Goal: Task Accomplishment & Management: Complete application form

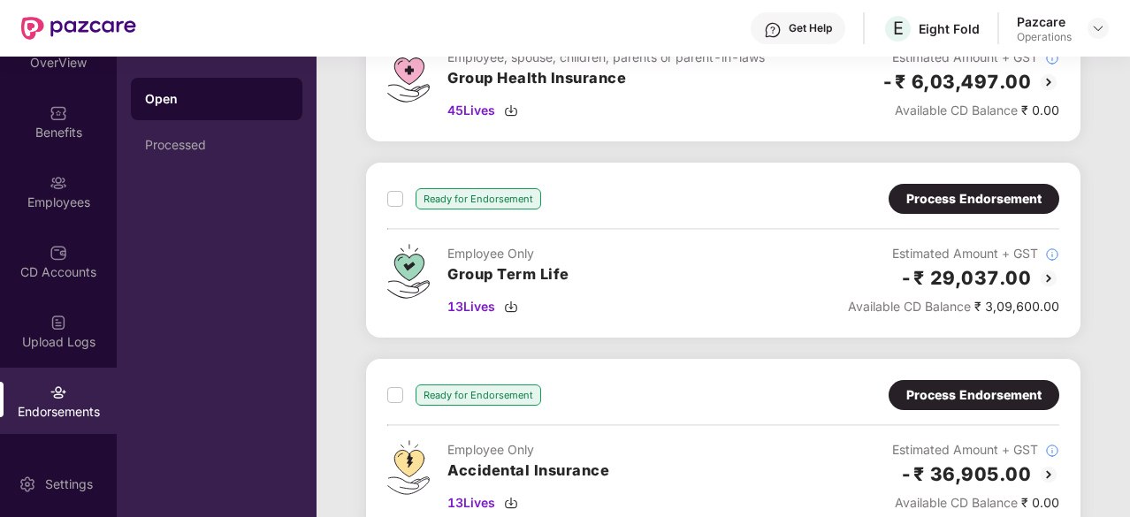
scroll to position [780, 0]
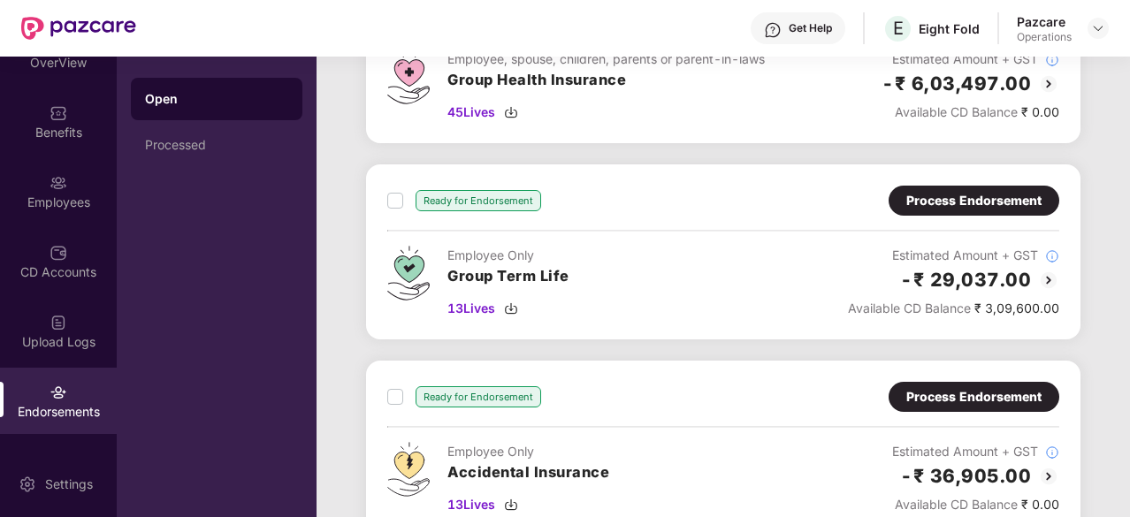
click at [997, 197] on div "Process Endorsement" at bounding box center [973, 200] width 135 height 19
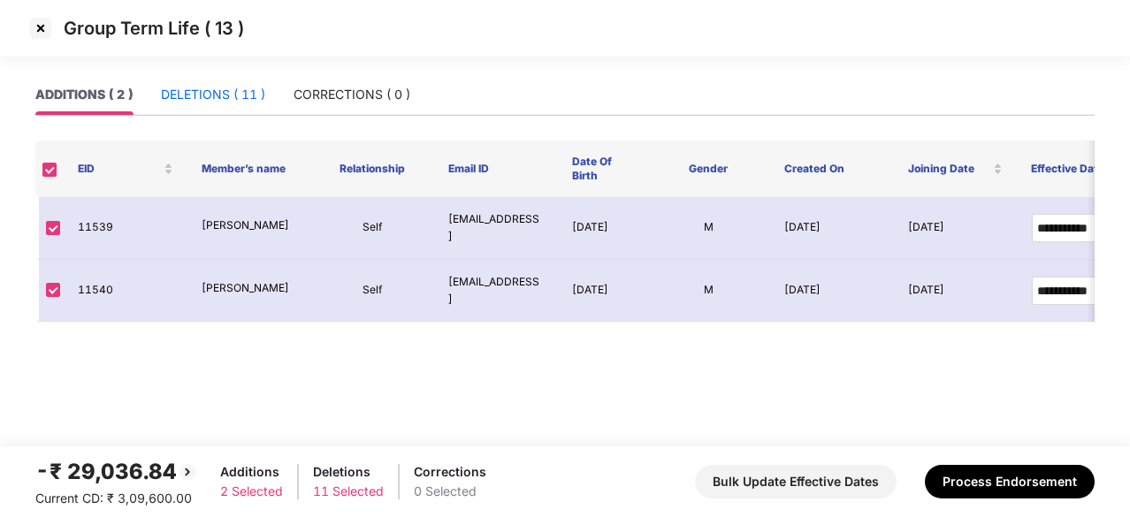
click at [221, 98] on div "DELETIONS ( 11 )" at bounding box center [213, 94] width 104 height 19
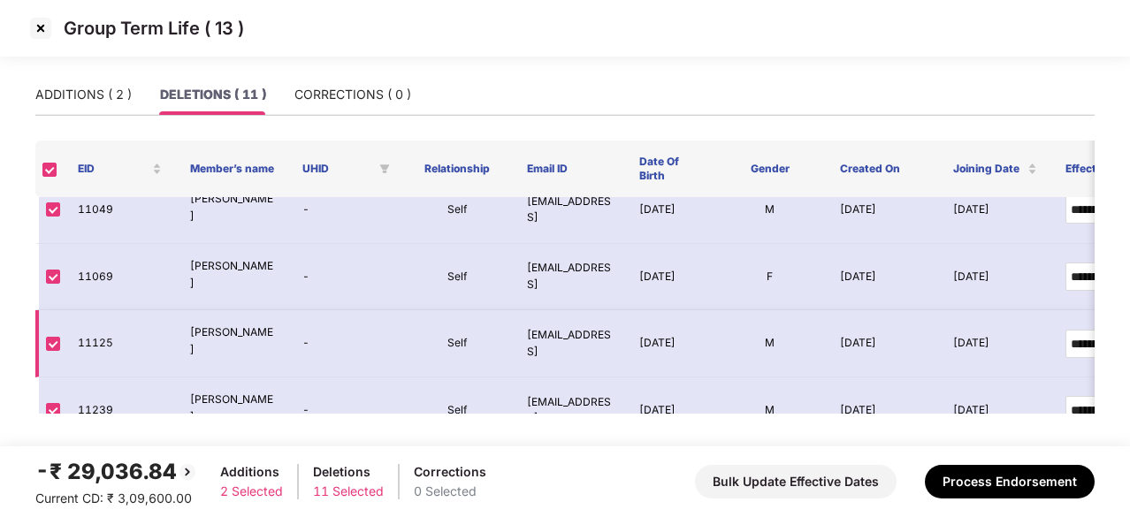
scroll to position [0, 0]
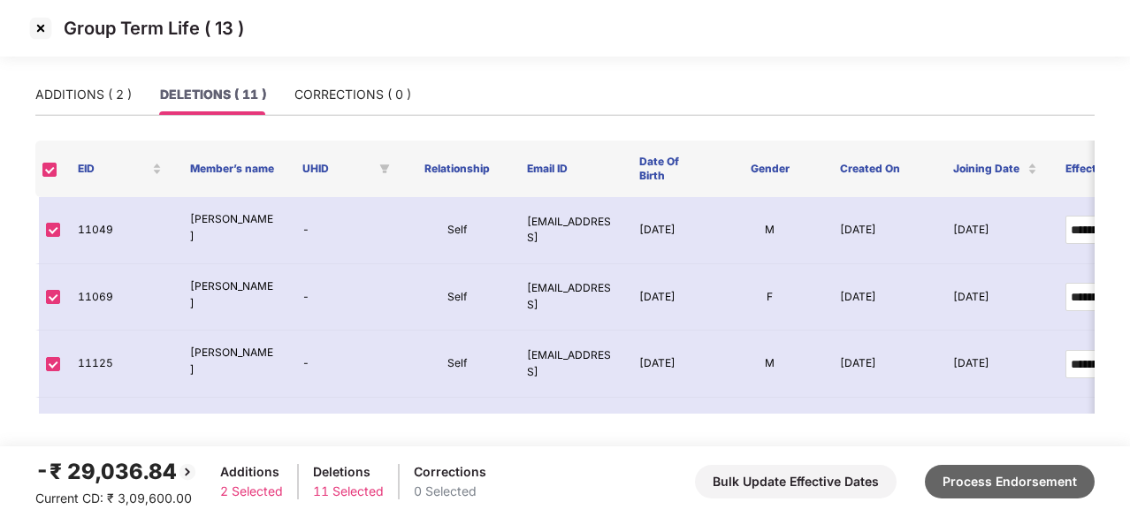
click at [969, 485] on button "Process Endorsement" at bounding box center [1010, 482] width 170 height 34
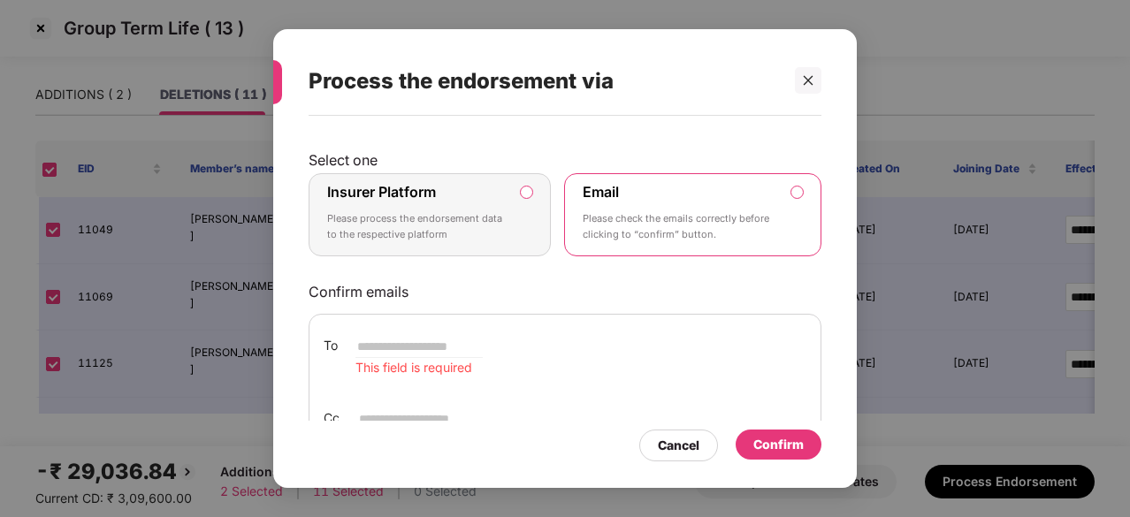
click at [674, 217] on p "Please check the emails correctly before clicking to “confirm” button." at bounding box center [680, 226] width 195 height 31
click at [365, 345] on input "email" at bounding box center [418, 346] width 127 height 21
paste input "**********"
type input "**********"
click at [386, 411] on input "email" at bounding box center [420, 419] width 127 height 21
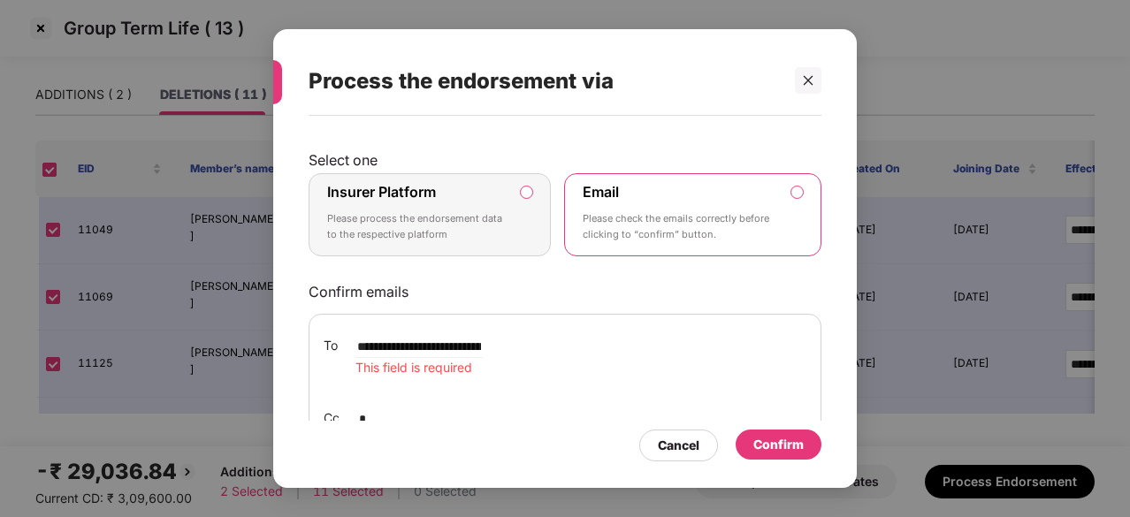
scroll to position [3, 0]
type input "*"
paste input "**********"
click at [357, 414] on input "**********" at bounding box center [420, 416] width 127 height 21
paste input "**********"
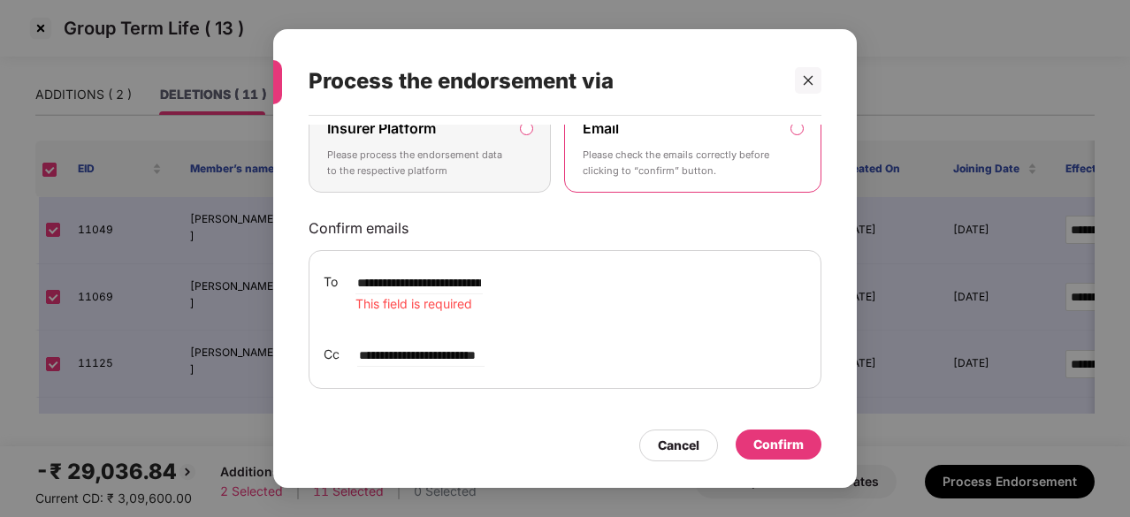
scroll to position [0, 0]
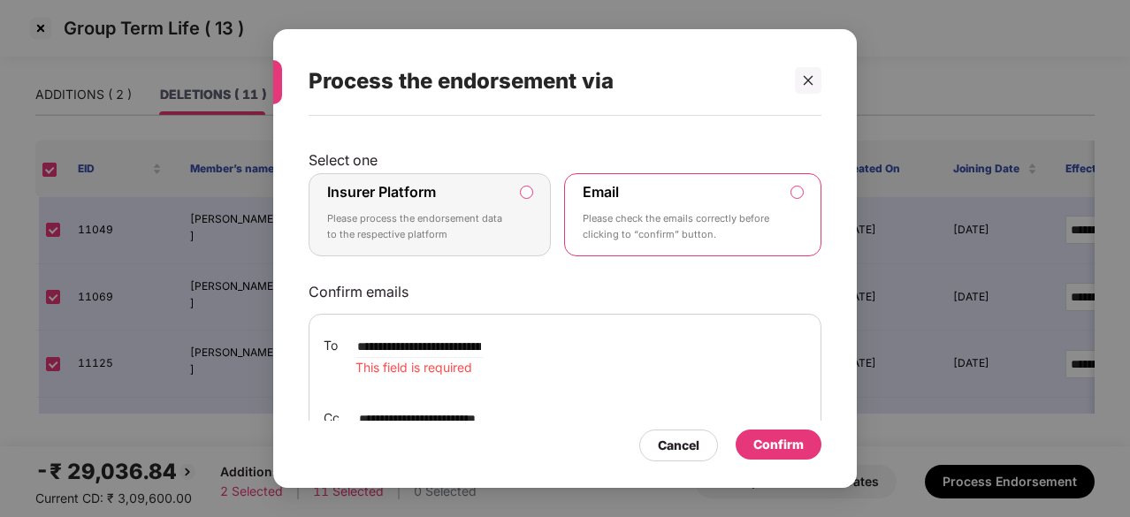
type input "**********"
click at [779, 450] on div "Confirm" at bounding box center [778, 444] width 50 height 19
click at [638, 213] on p "Please check the emails correctly before clicking to “confirm” button." at bounding box center [680, 226] width 195 height 31
click at [368, 369] on span "This field is required" at bounding box center [413, 367] width 117 height 15
click at [355, 340] on input "**********" at bounding box center [418, 346] width 127 height 21
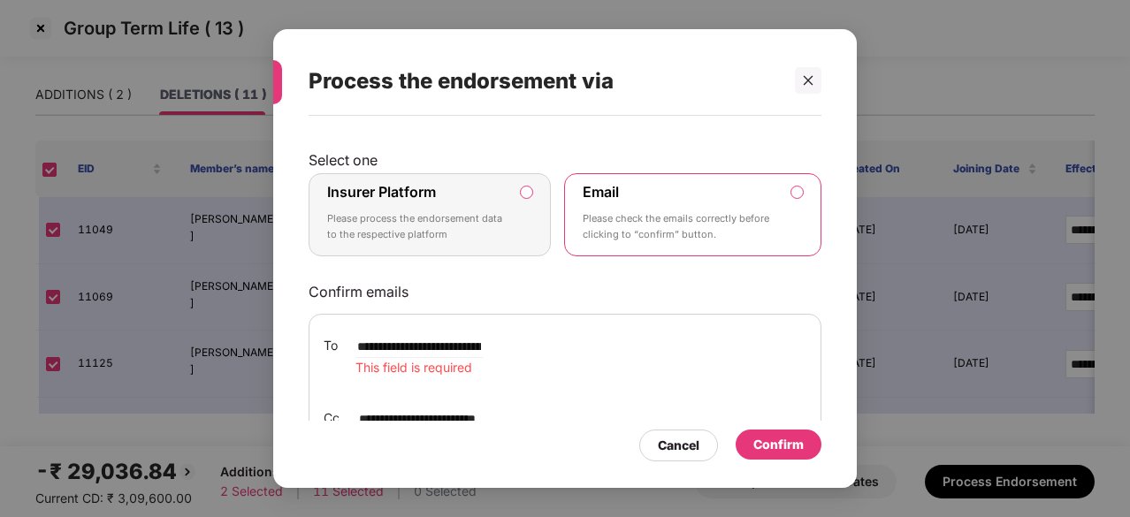
click at [414, 371] on span "This field is required" at bounding box center [413, 367] width 117 height 15
click at [522, 374] on div "**********" at bounding box center [565, 357] width 483 height 42
click at [817, 450] on div "Confirm" at bounding box center [779, 445] width 86 height 30
click at [796, 451] on div "Confirm" at bounding box center [778, 444] width 50 height 19
click at [778, 447] on div "Confirm" at bounding box center [778, 444] width 50 height 19
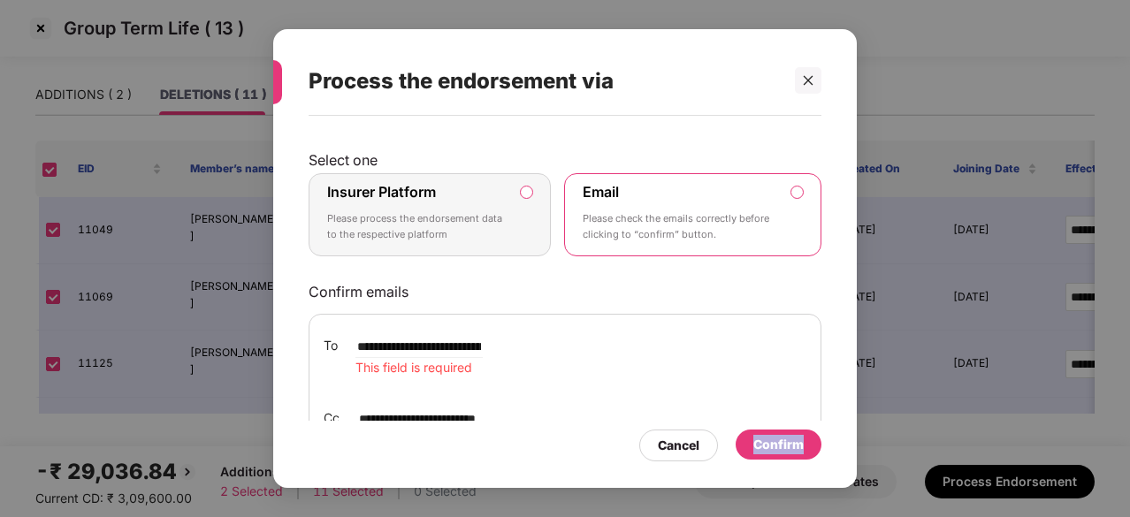
click at [778, 447] on div "Confirm" at bounding box center [778, 444] width 50 height 19
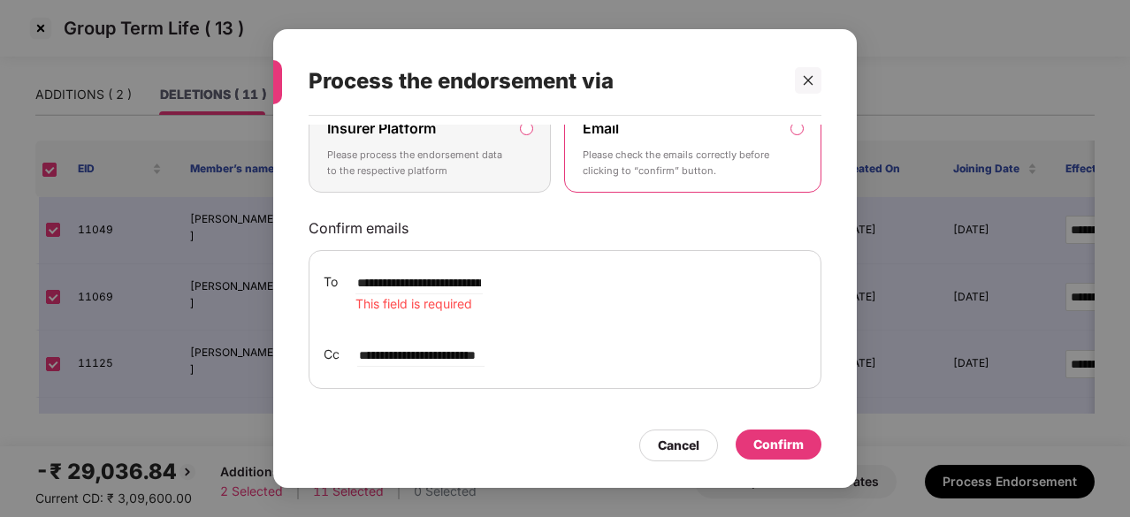
click at [504, 152] on p "Please process the endorsement data to the respective platform" at bounding box center [417, 163] width 180 height 31
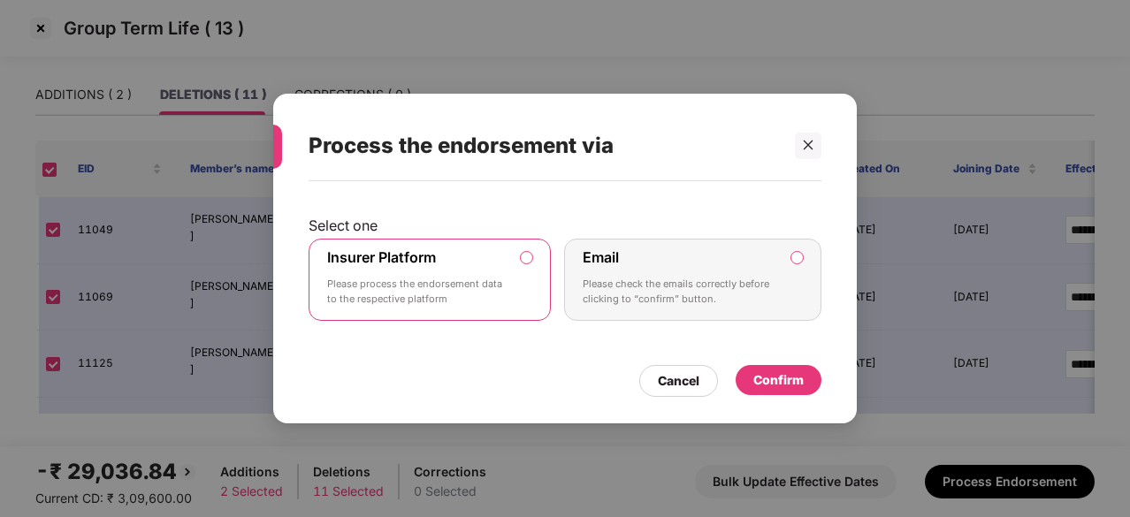
click at [768, 384] on div "Confirm" at bounding box center [778, 380] width 50 height 19
click at [778, 388] on div "Confirm" at bounding box center [778, 380] width 50 height 19
click at [776, 386] on div "Confirm" at bounding box center [778, 380] width 50 height 19
click at [776, 378] on div "Confirm" at bounding box center [778, 380] width 50 height 19
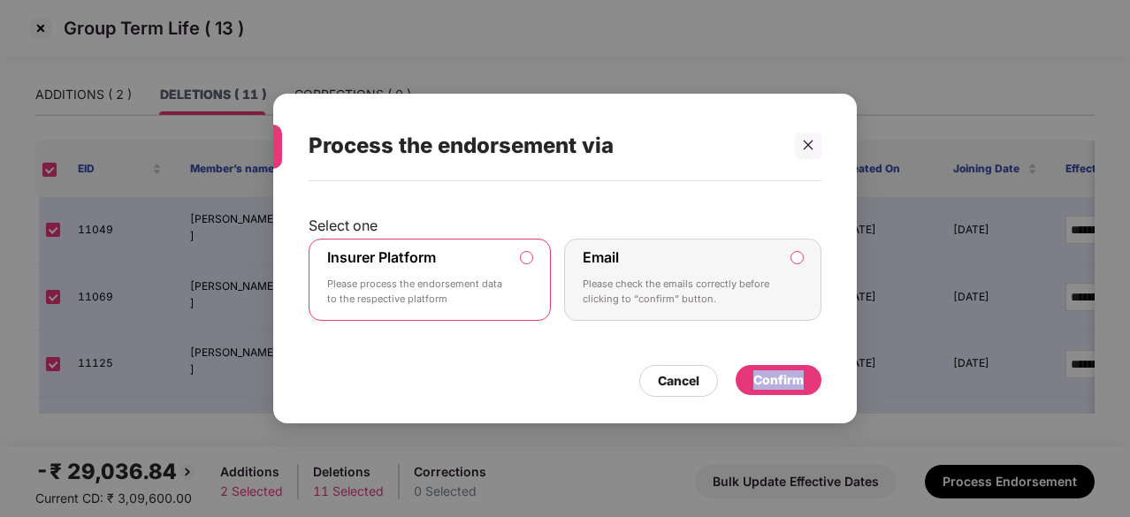
click at [776, 378] on div "Confirm" at bounding box center [778, 380] width 50 height 19
click at [758, 381] on div "Confirm" at bounding box center [778, 380] width 50 height 19
click at [761, 280] on p "Please check the emails correctly before clicking to “confirm” button." at bounding box center [680, 292] width 195 height 31
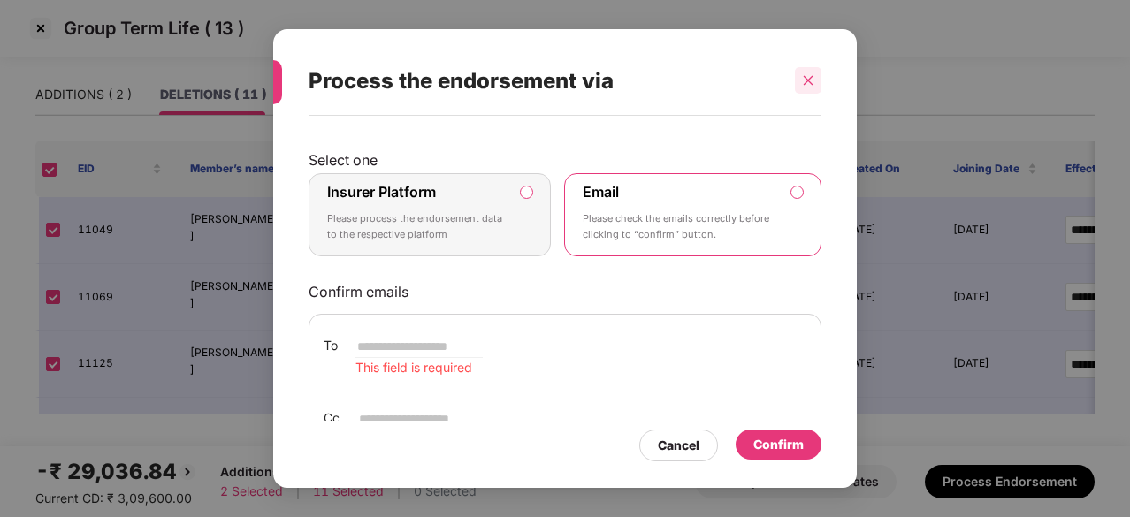
click at [806, 73] on div at bounding box center [808, 80] width 27 height 27
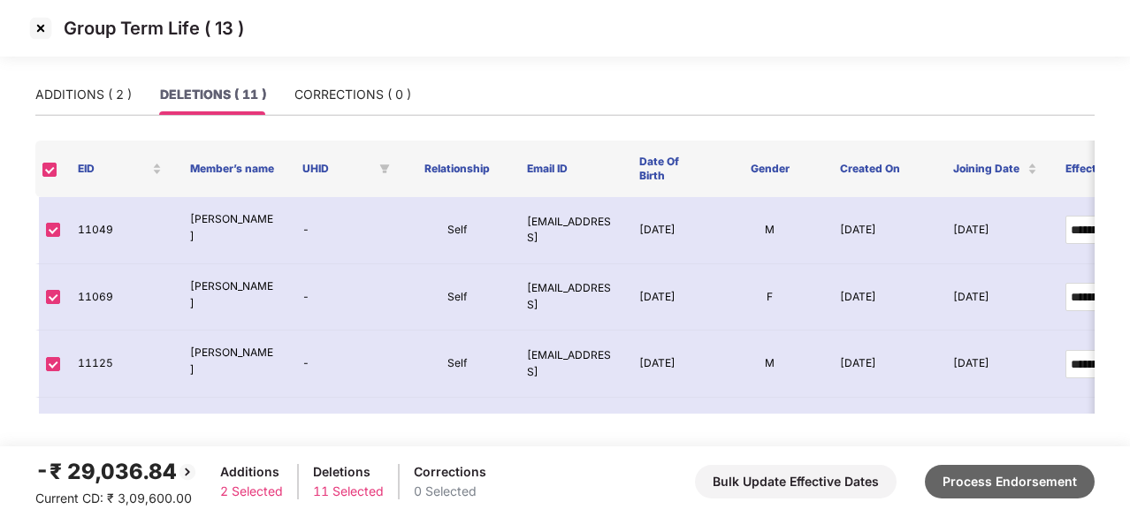
click at [990, 479] on button "Process Endorsement" at bounding box center [1010, 482] width 170 height 34
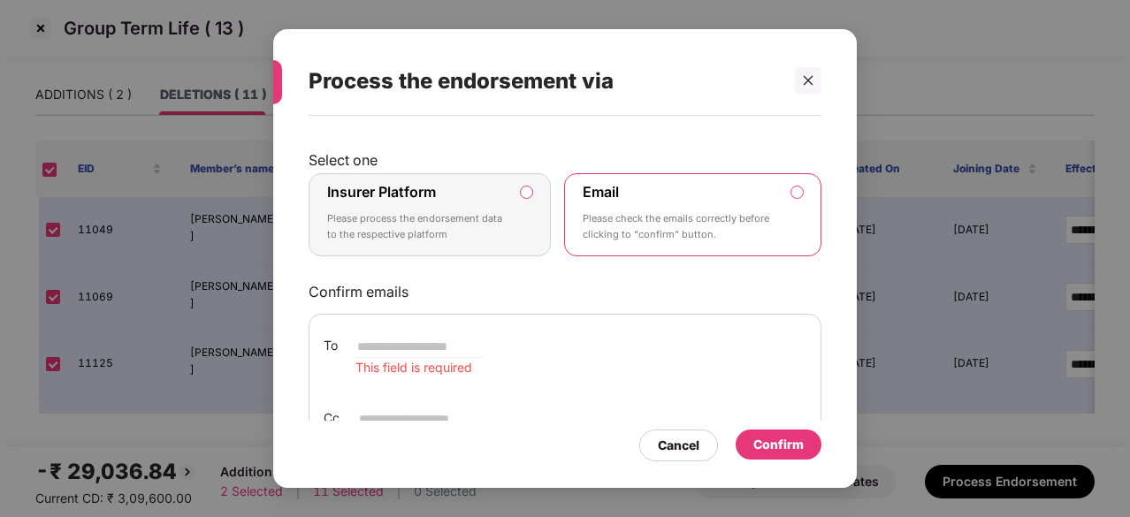
click at [474, 192] on div "Insurer Platform Please process the endorsement data to the respective platform" at bounding box center [417, 215] width 180 height 64
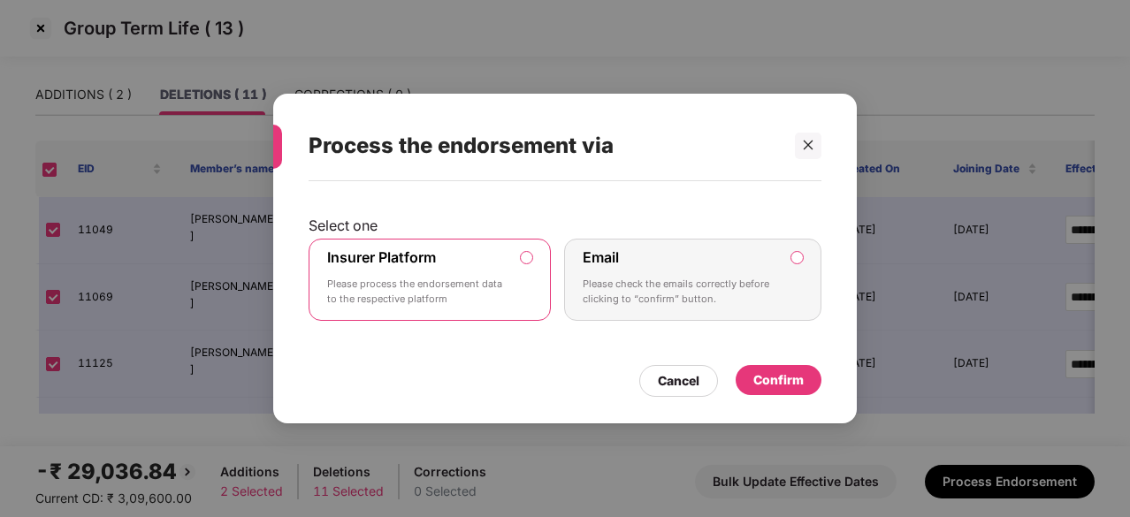
click at [785, 389] on div "Confirm" at bounding box center [778, 380] width 50 height 19
click at [780, 386] on div "Confirm" at bounding box center [778, 380] width 50 height 19
click at [741, 271] on div "Email Please check the emails correctly before clicking to “confirm” button." at bounding box center [680, 280] width 195 height 64
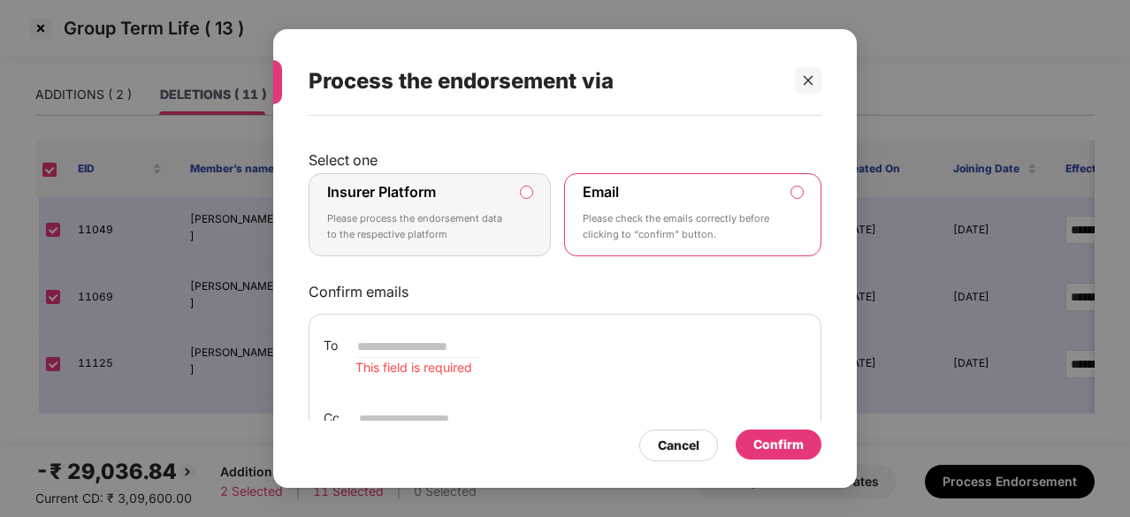
click at [393, 342] on input "email" at bounding box center [418, 346] width 127 height 21
type input "**********"
click at [760, 454] on div "Confirm" at bounding box center [778, 444] width 50 height 19
click at [401, 405] on div "**********" at bounding box center [565, 383] width 513 height 139
click at [483, 349] on input "**********" at bounding box center [418, 346] width 127 height 21
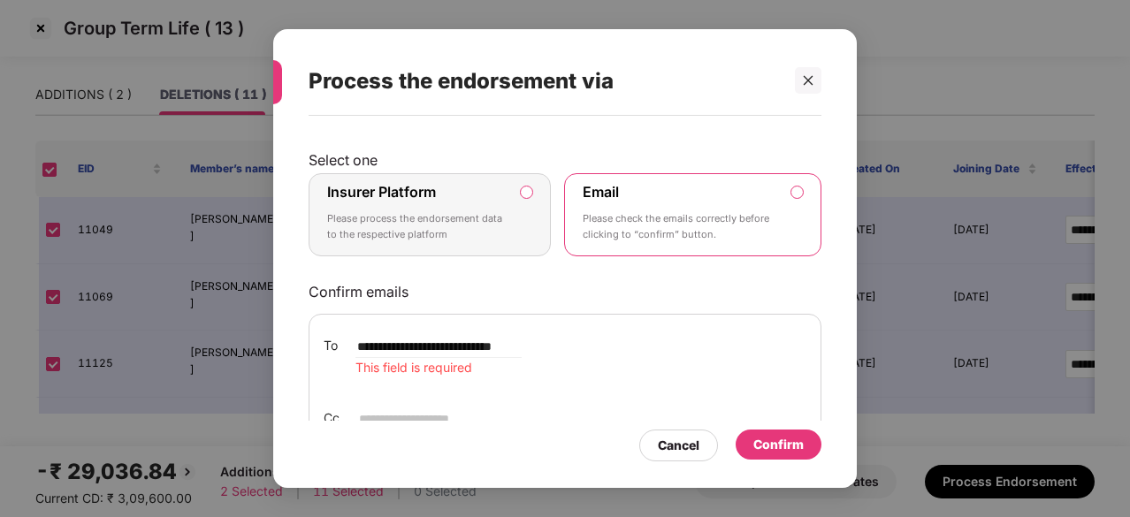
scroll to position [0, 21]
click at [409, 372] on span "This field is required" at bounding box center [413, 367] width 117 height 15
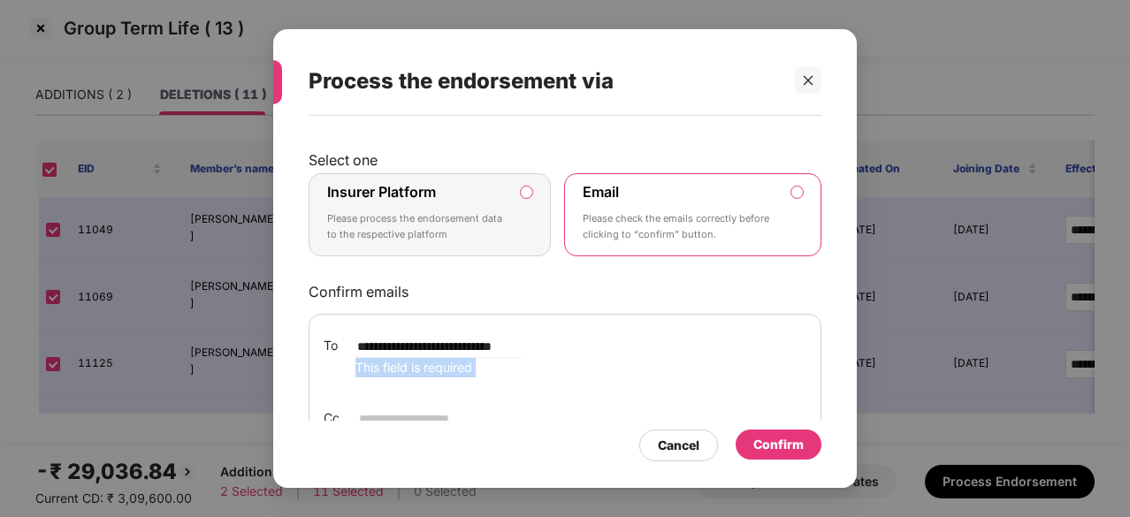
click at [409, 372] on span "This field is required" at bounding box center [413, 367] width 117 height 15
click at [547, 355] on div "**********" at bounding box center [565, 357] width 483 height 42
click at [357, 349] on input "**********" at bounding box center [438, 346] width 166 height 21
click at [378, 409] on input "email" at bounding box center [420, 419] width 127 height 21
type input "**********"
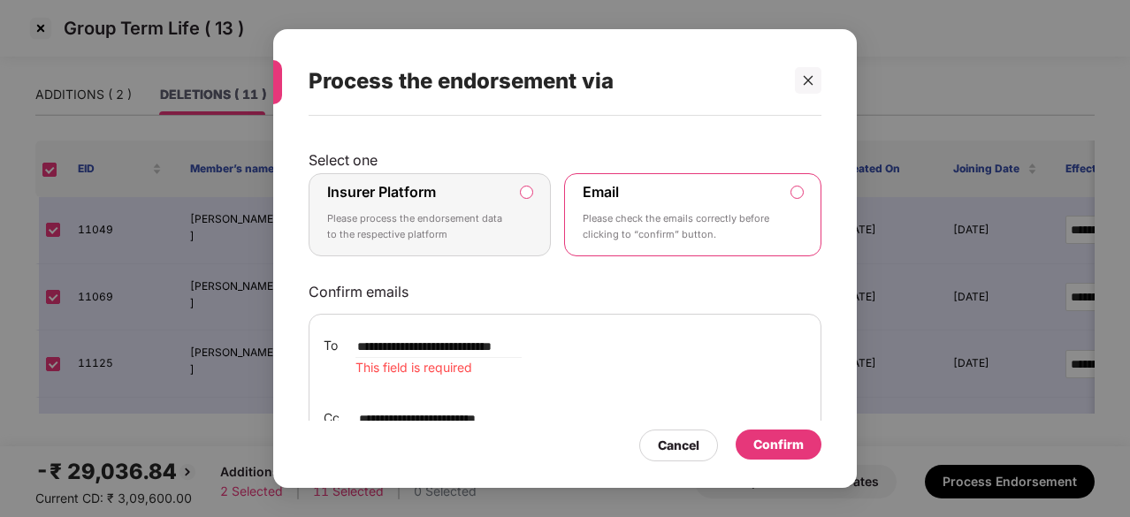
click at [755, 447] on div "Confirm" at bounding box center [778, 444] width 50 height 19
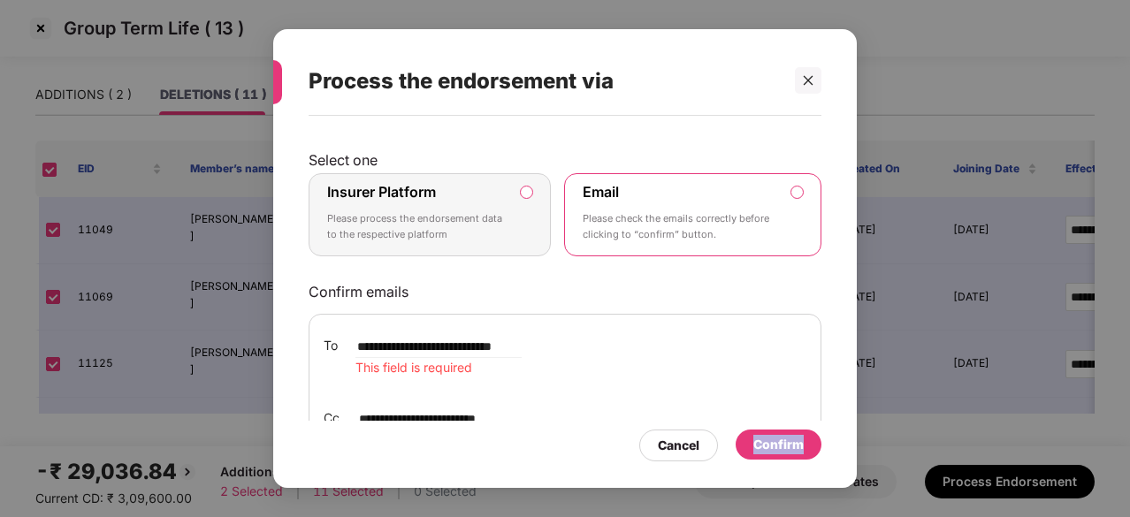
click at [790, 447] on div "Confirm" at bounding box center [778, 444] width 50 height 19
click at [784, 448] on div "Confirm" at bounding box center [778, 444] width 50 height 19
click at [492, 188] on div "Insurer Platform Please process the endorsement data to the respective platform" at bounding box center [417, 215] width 180 height 64
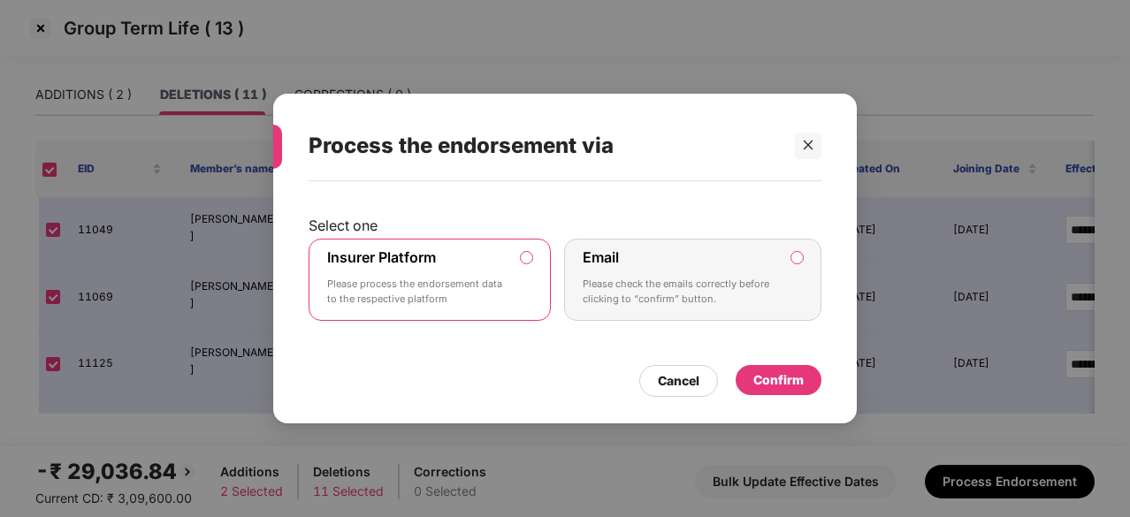
click at [782, 385] on div "Confirm" at bounding box center [778, 380] width 50 height 19
click at [767, 288] on p "Please check the emails correctly before clicking to “confirm” button." at bounding box center [680, 292] width 195 height 31
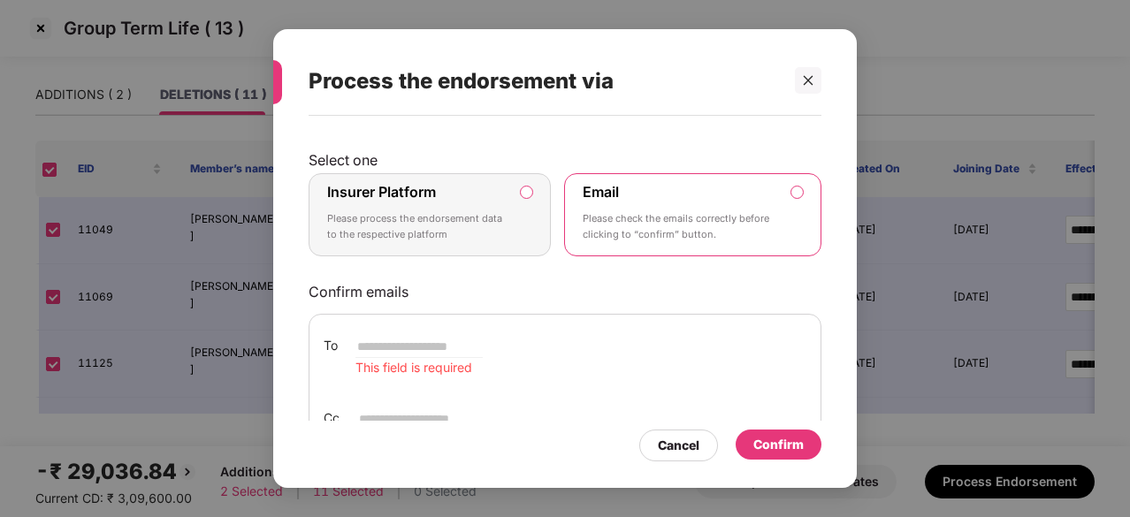
click at [422, 342] on input "email" at bounding box center [418, 346] width 127 height 21
type input "**********"
click at [439, 413] on input "email" at bounding box center [420, 419] width 127 height 21
type input "**********"
click at [783, 443] on div "Confirm" at bounding box center [778, 444] width 50 height 19
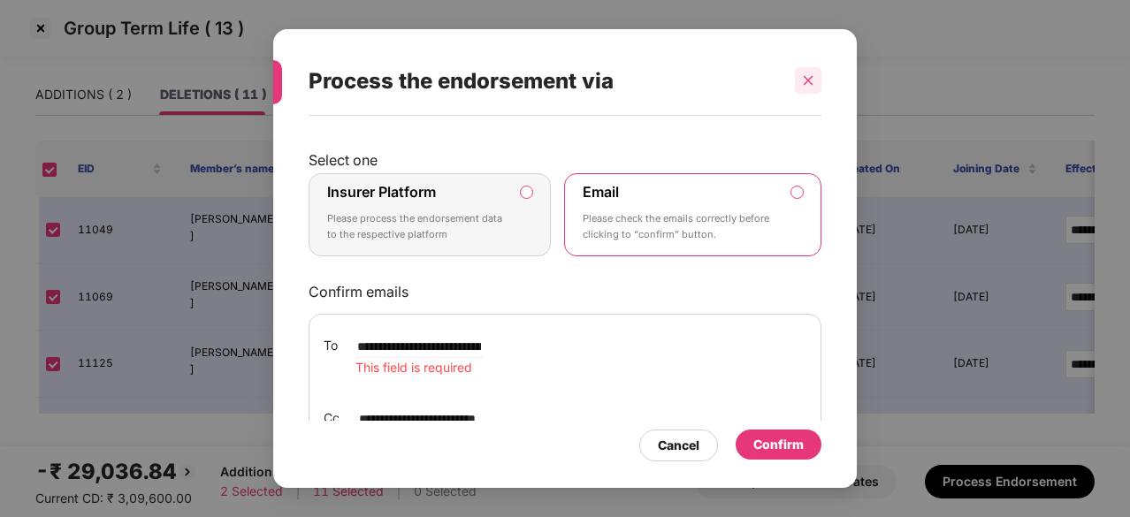
click at [799, 77] on div at bounding box center [808, 80] width 27 height 27
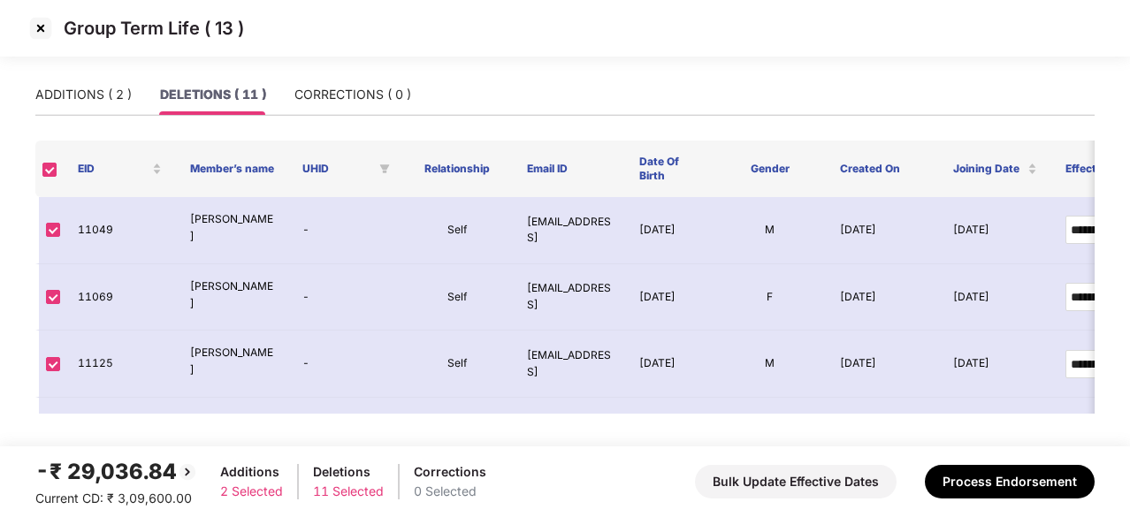
click at [40, 34] on img at bounding box center [41, 28] width 28 height 28
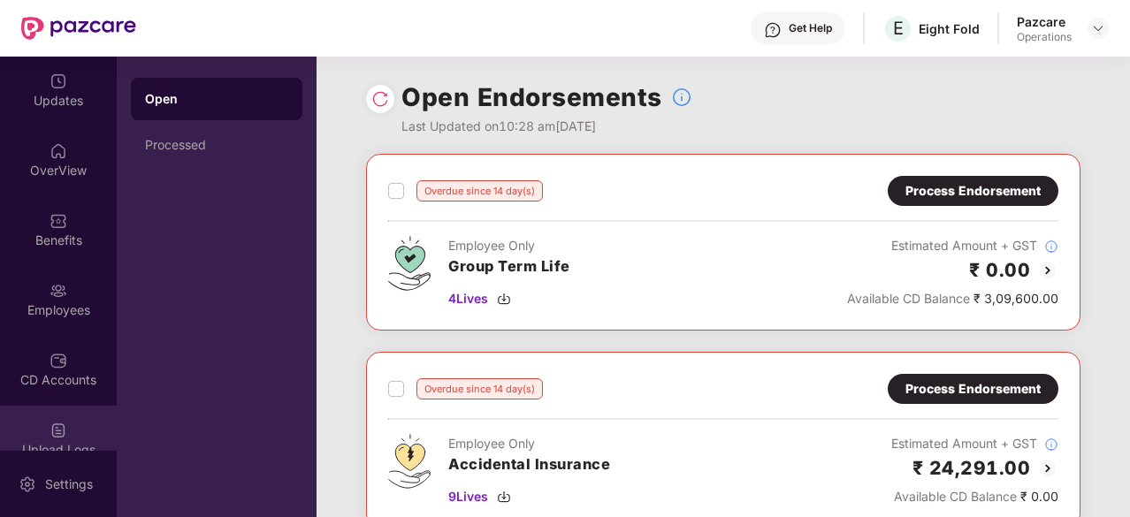
scroll to position [164, 0]
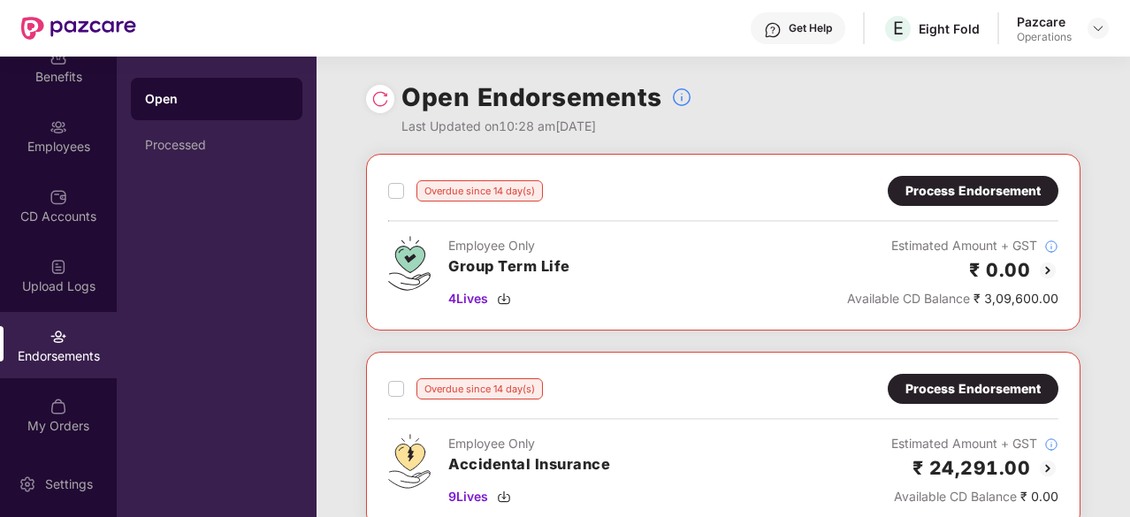
click at [73, 348] on div "Endorsements" at bounding box center [58, 357] width 117 height 18
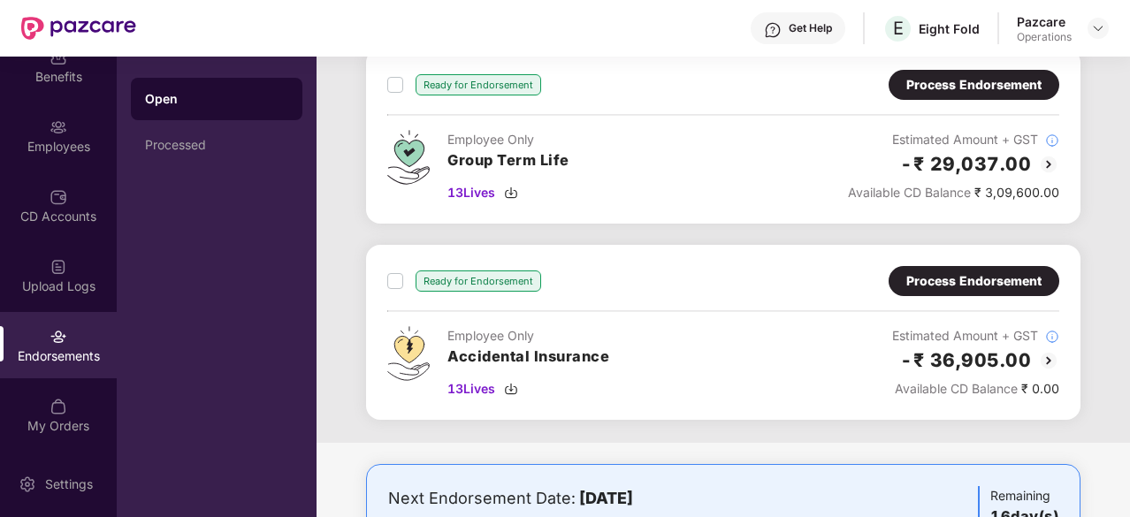
scroll to position [832, 0]
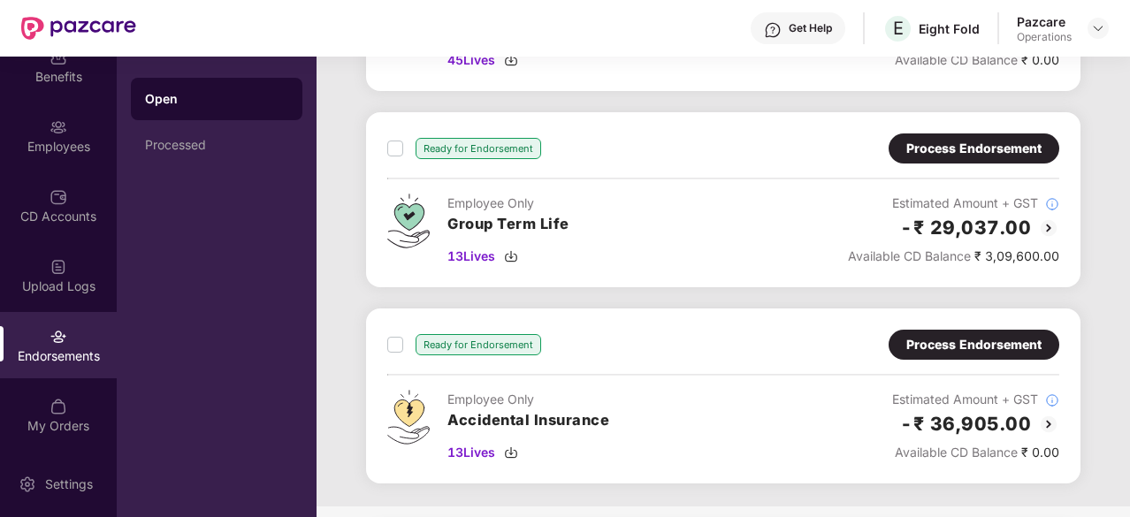
click at [1033, 147] on div "Process Endorsement" at bounding box center [973, 148] width 135 height 19
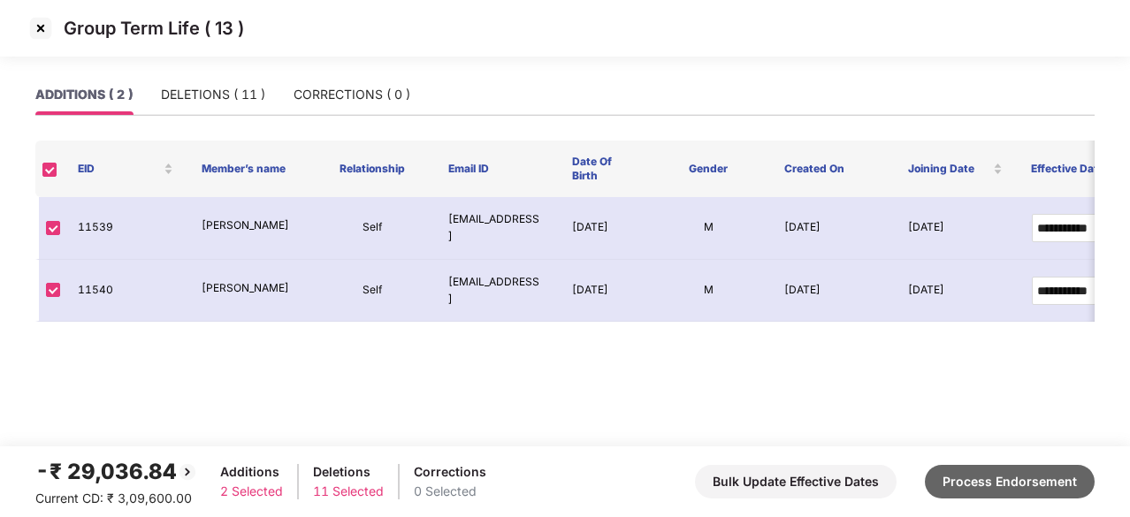
click at [960, 487] on button "Process Endorsement" at bounding box center [1010, 482] width 170 height 34
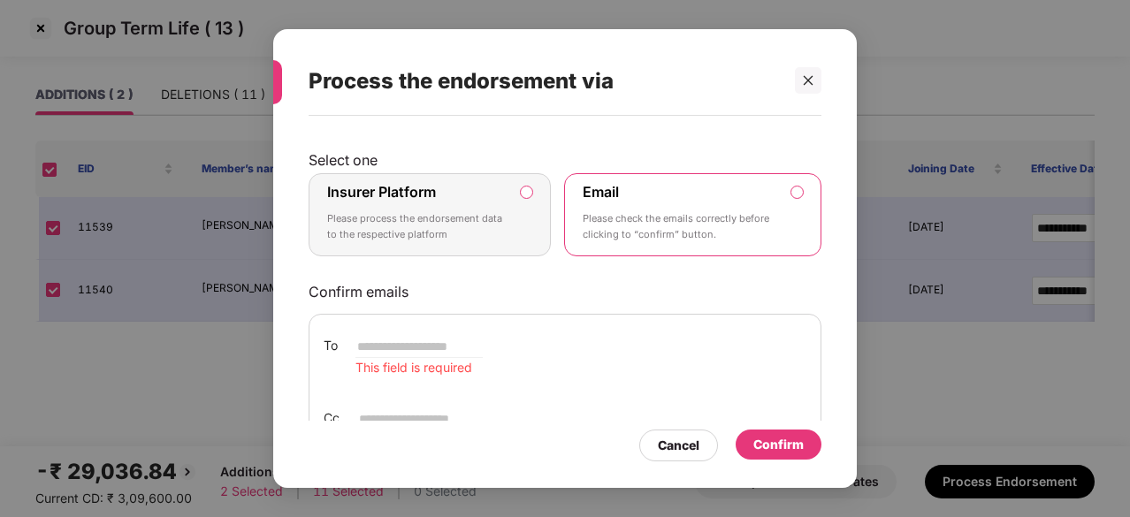
click at [421, 344] on input "email" at bounding box center [418, 346] width 127 height 21
type input "**********"
click at [401, 426] on div "Cancel Confirm" at bounding box center [565, 441] width 513 height 41
click at [401, 418] on input "email" at bounding box center [420, 419] width 127 height 21
type input "**********"
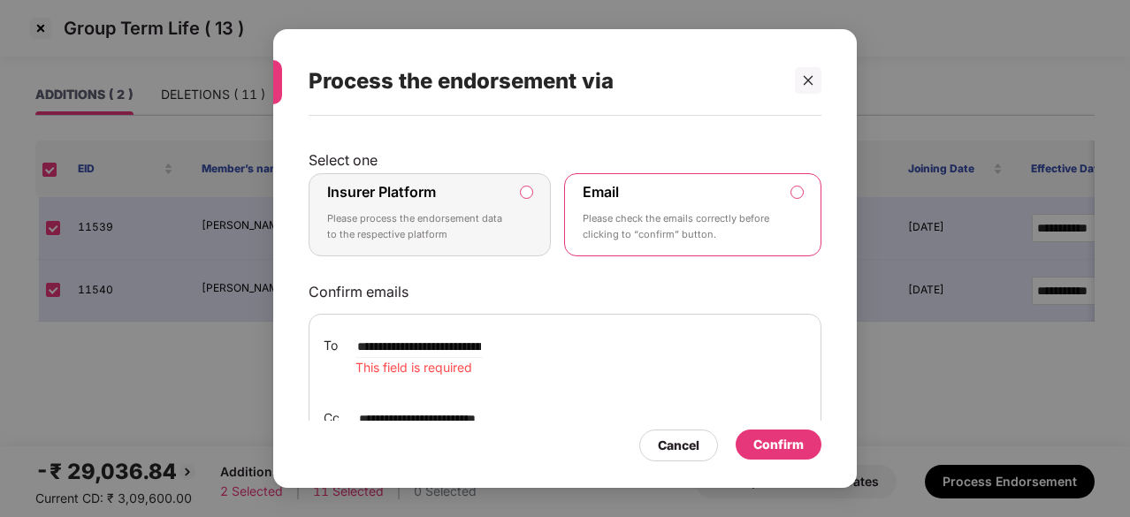
click at [769, 439] on div "Confirm" at bounding box center [778, 444] width 50 height 19
click at [461, 227] on p "Please process the endorsement data to the respective platform" at bounding box center [417, 226] width 180 height 31
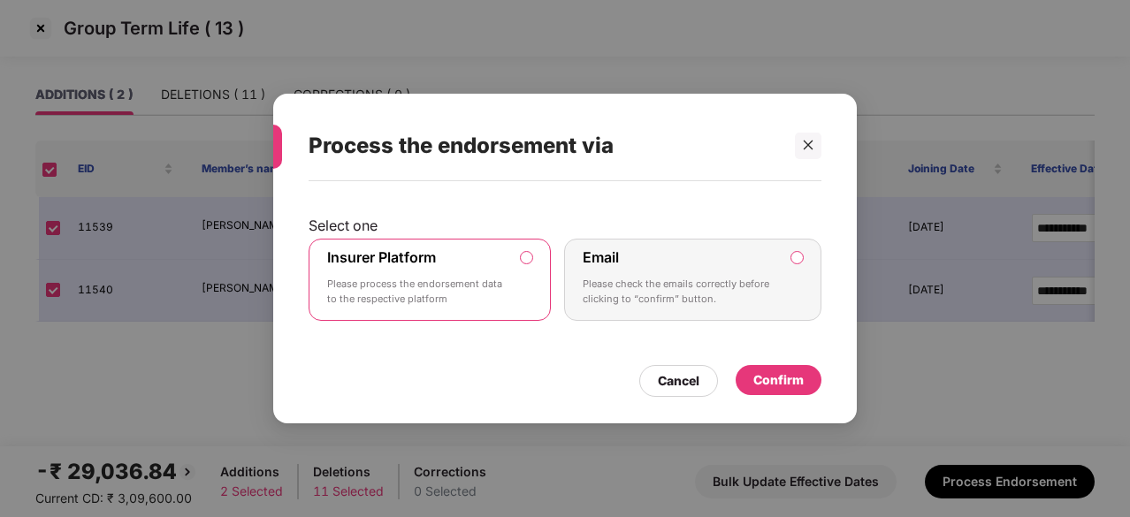
click at [772, 378] on div "Confirm" at bounding box center [778, 380] width 50 height 19
click at [806, 148] on icon "close" at bounding box center [809, 146] width 10 height 10
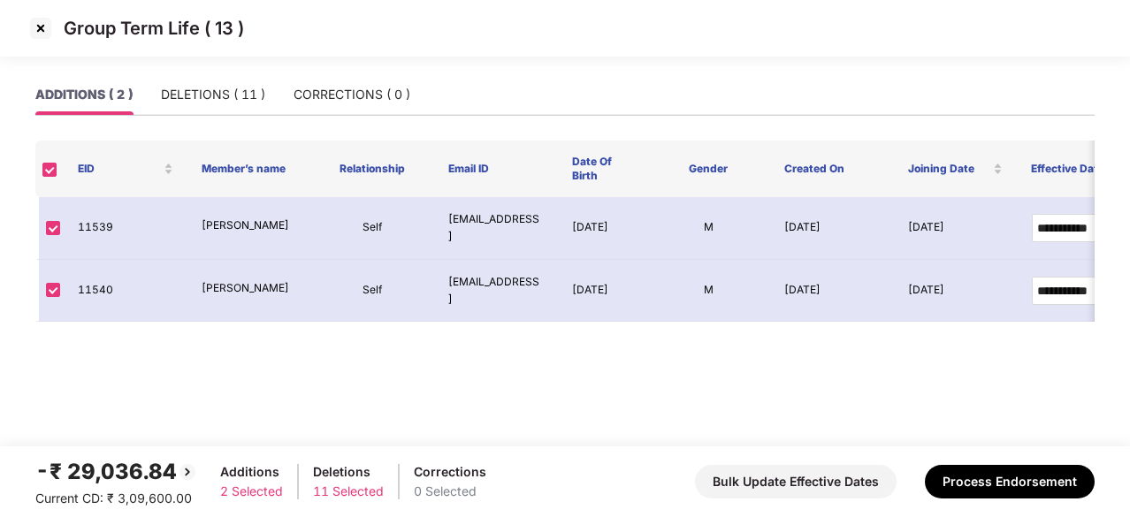
click at [37, 22] on img at bounding box center [41, 28] width 28 height 28
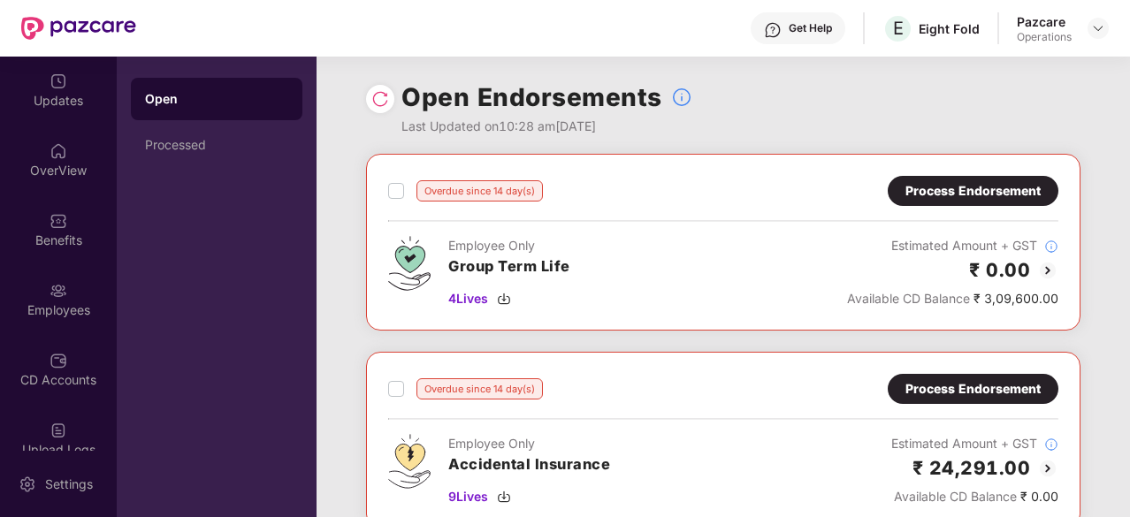
click at [221, 122] on div "Open Processed" at bounding box center [217, 122] width 172 height 88
click at [219, 138] on div "Processed" at bounding box center [216, 145] width 143 height 14
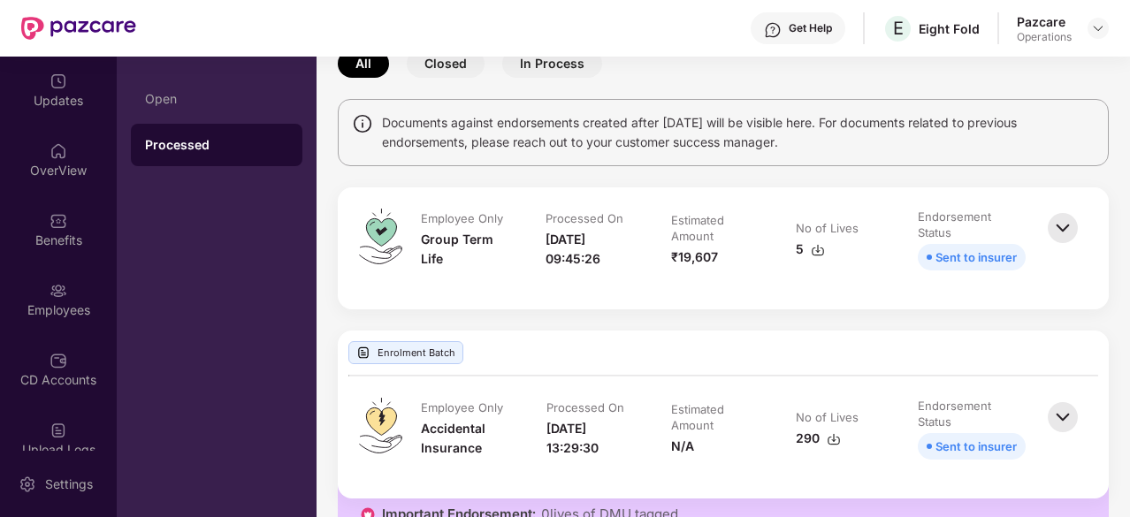
scroll to position [0, 0]
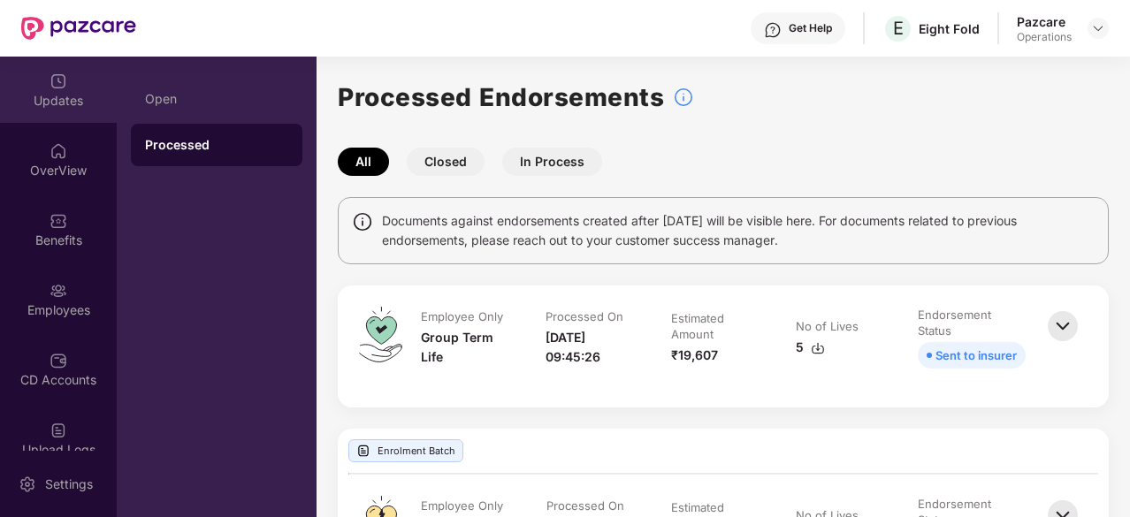
click at [55, 100] on div "Updates" at bounding box center [58, 101] width 117 height 18
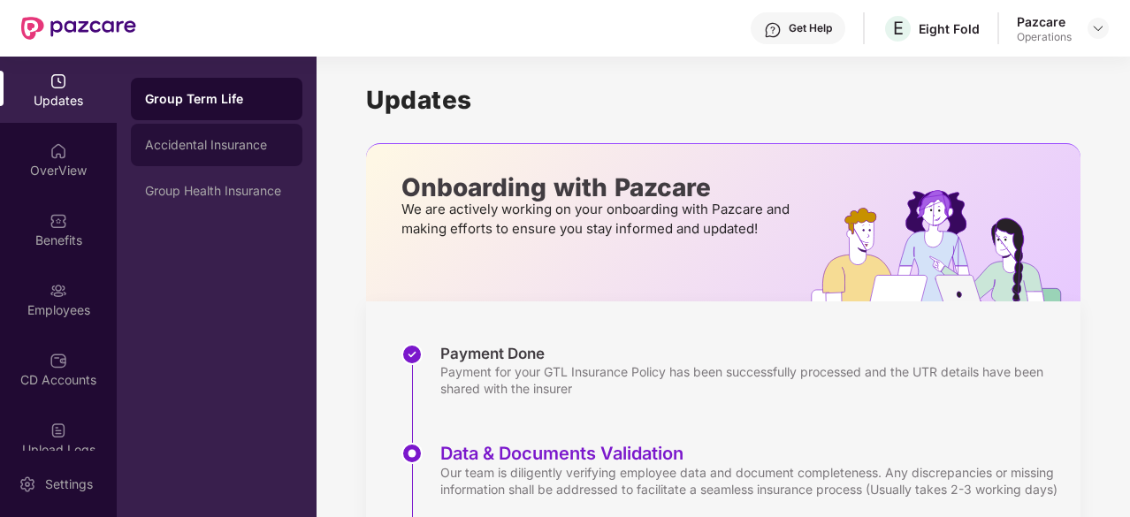
click at [249, 151] on div "Accidental Insurance" at bounding box center [216, 145] width 143 height 14
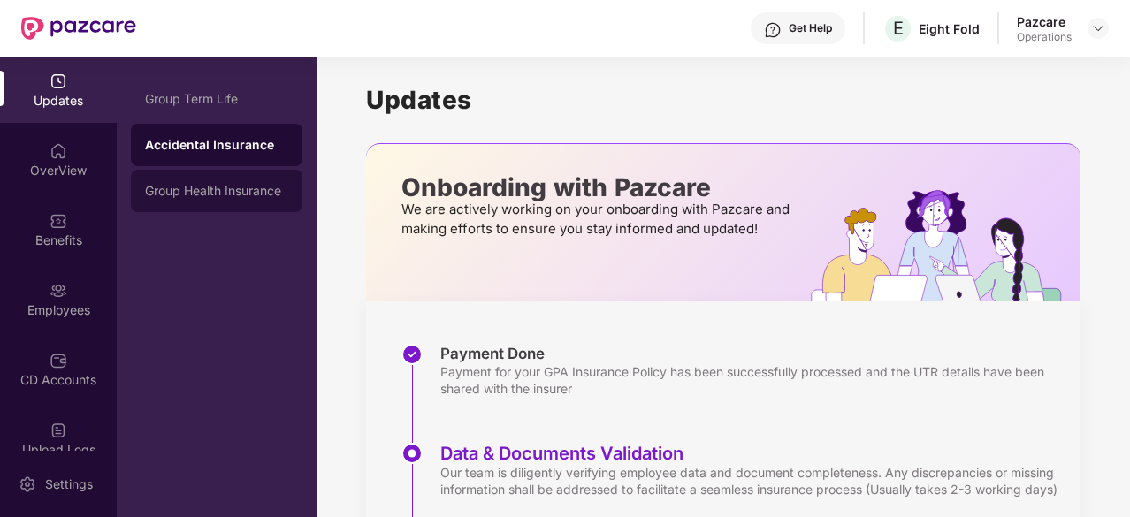
click at [232, 176] on div "Group Health Insurance" at bounding box center [217, 191] width 172 height 42
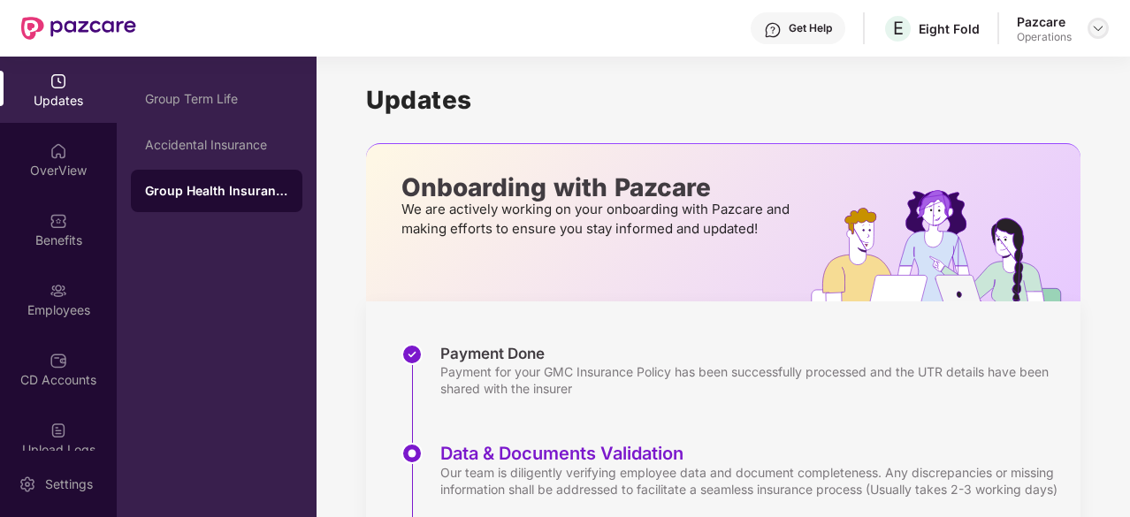
click at [1105, 27] on div at bounding box center [1098, 28] width 21 height 21
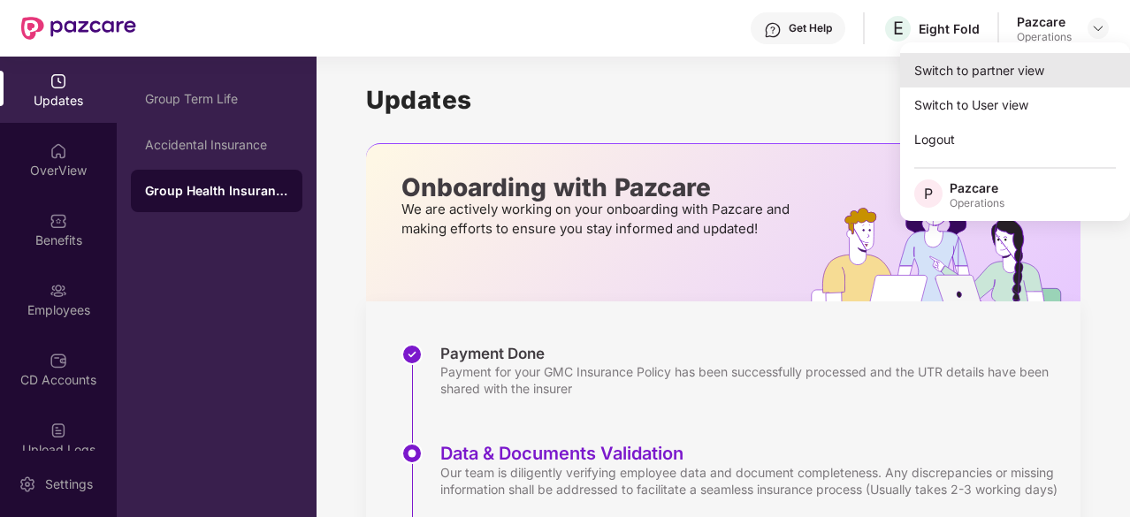
click at [996, 80] on div "Switch to partner view" at bounding box center [1015, 70] width 230 height 34
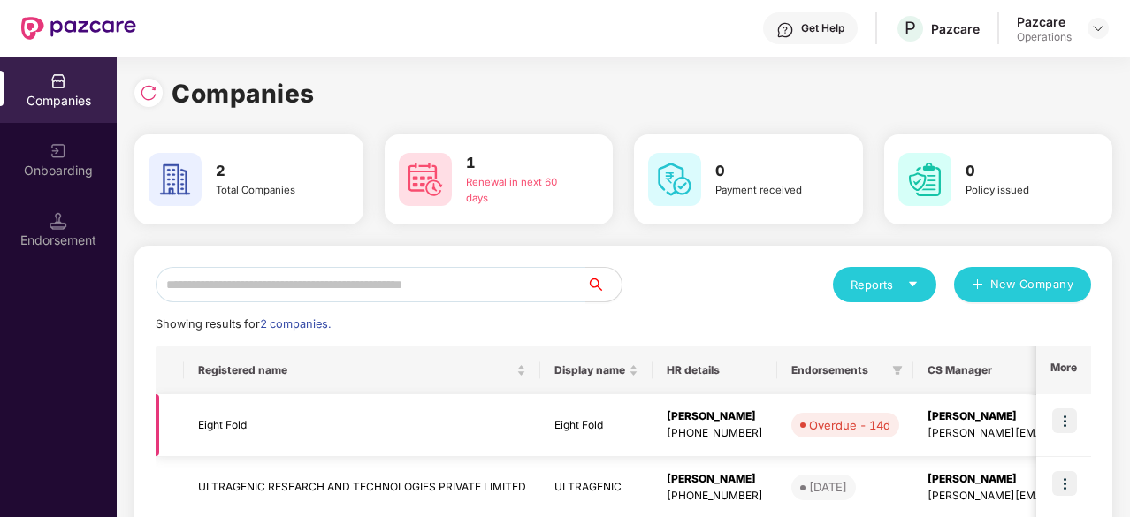
scroll to position [100, 0]
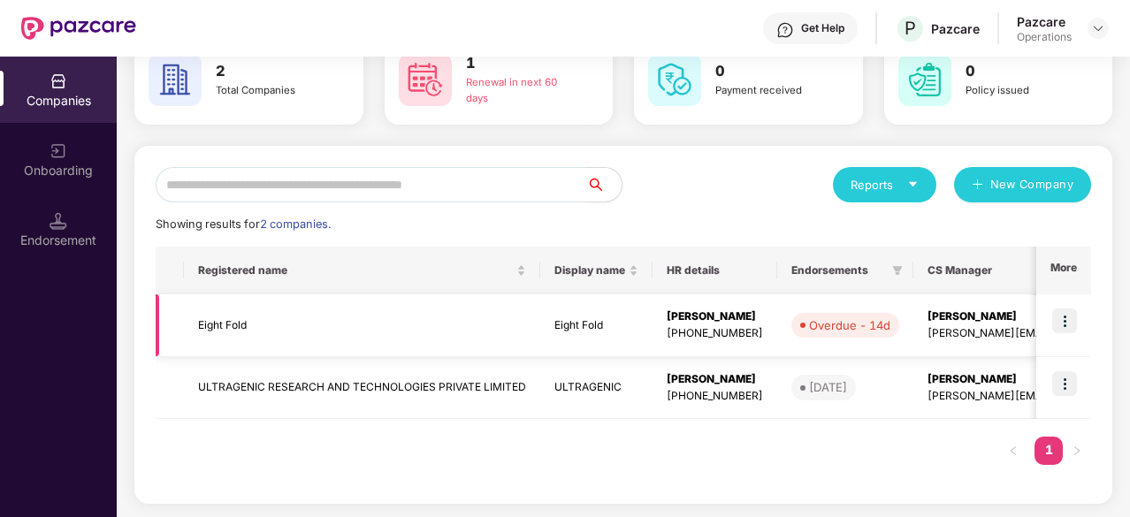
click at [285, 339] on td "Eight Fold" at bounding box center [362, 325] width 356 height 63
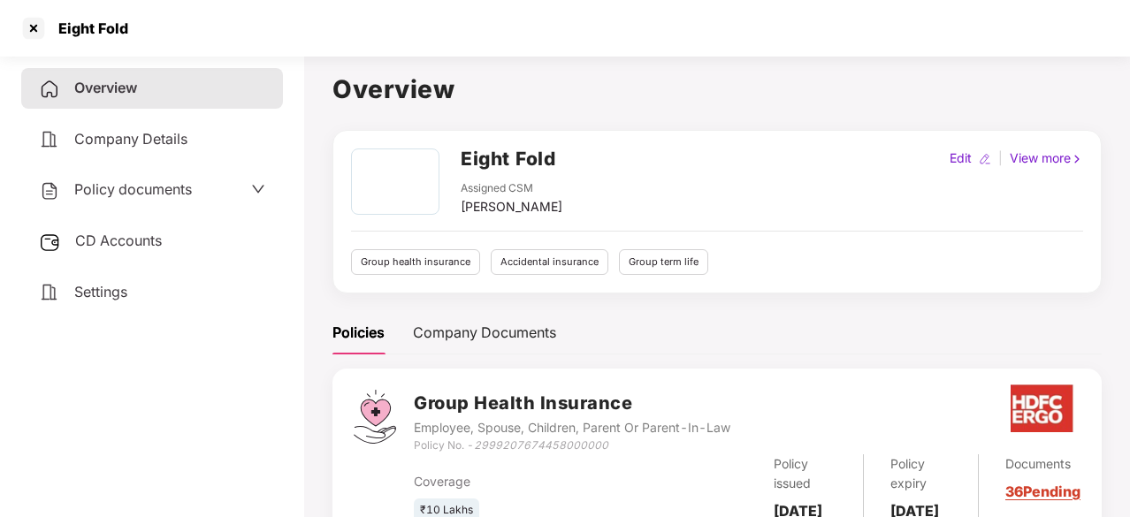
click at [140, 240] on span "CD Accounts" at bounding box center [118, 241] width 87 height 18
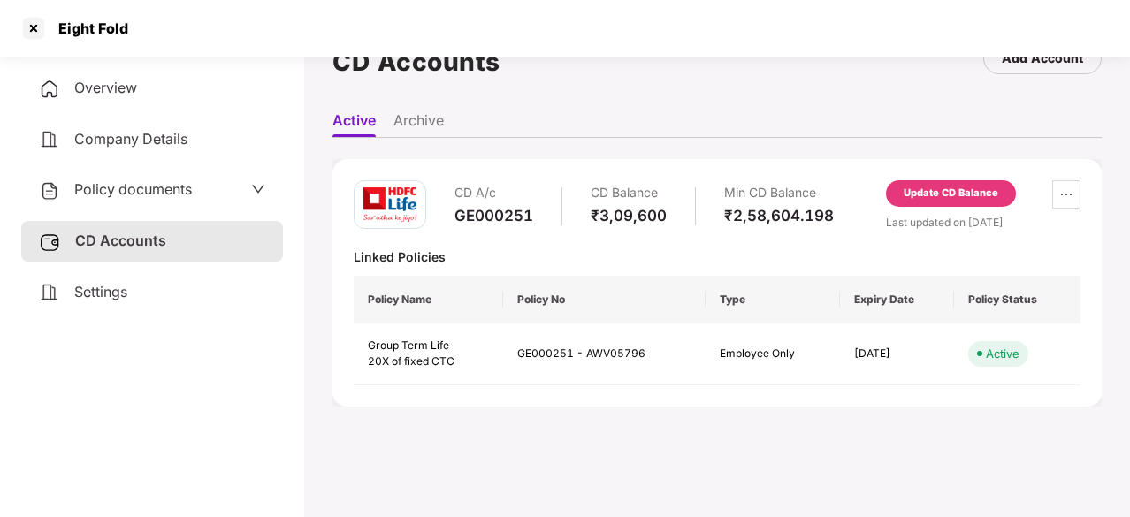
scroll to position [0, 0]
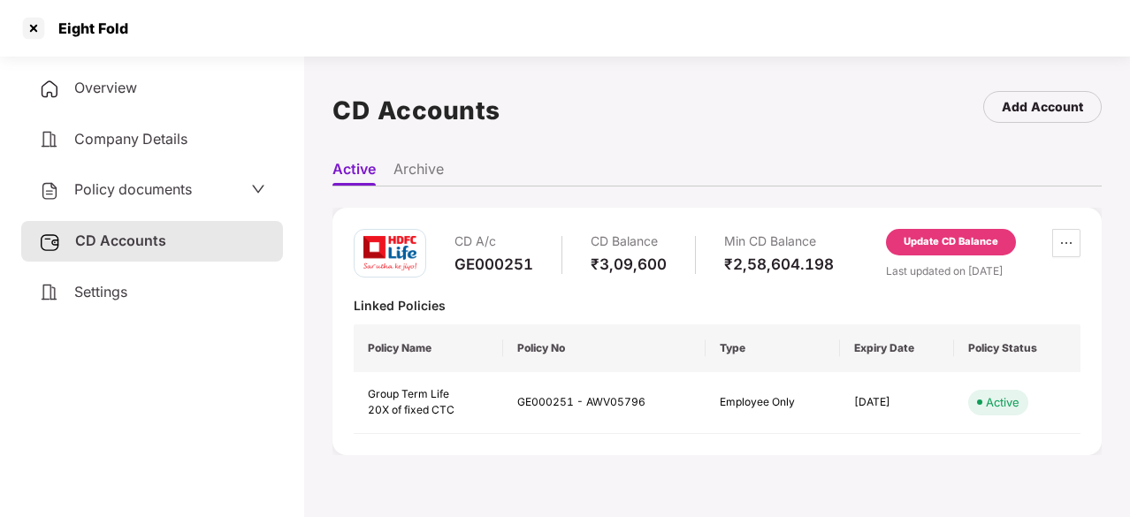
click at [955, 238] on div "Update CD Balance" at bounding box center [951, 242] width 95 height 16
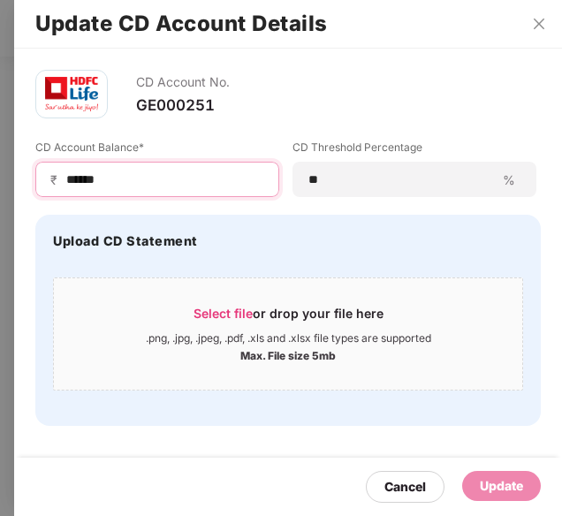
drag, startPoint x: 132, startPoint y: 180, endPoint x: 13, endPoint y: 173, distance: 118.7
click at [13, 173] on div "Update CD Account Details CD Account No. GE000251 CD Account Balance* ₹ ****** …" at bounding box center [281, 258] width 562 height 516
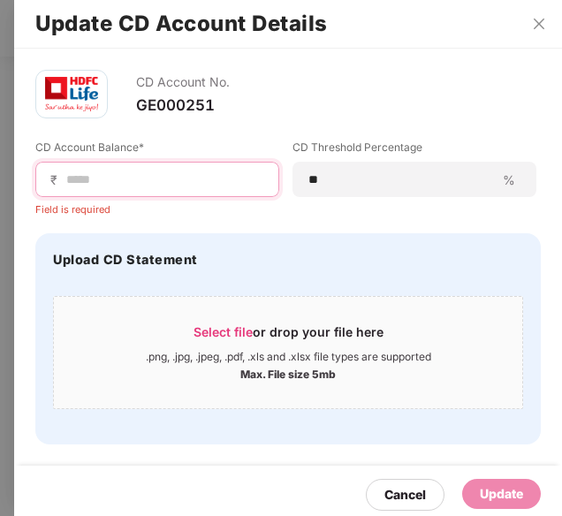
paste input "******"
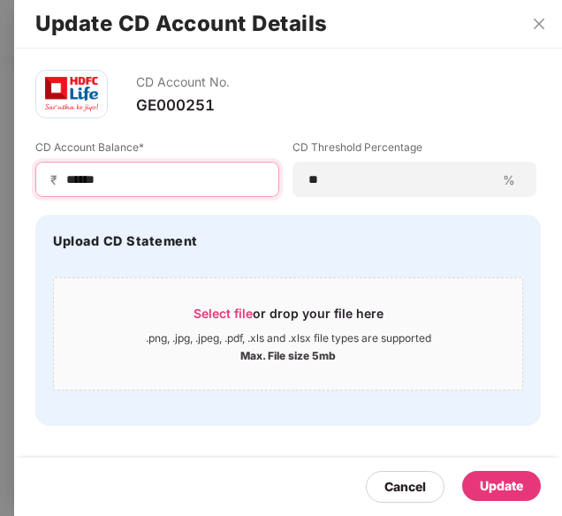
type input "******"
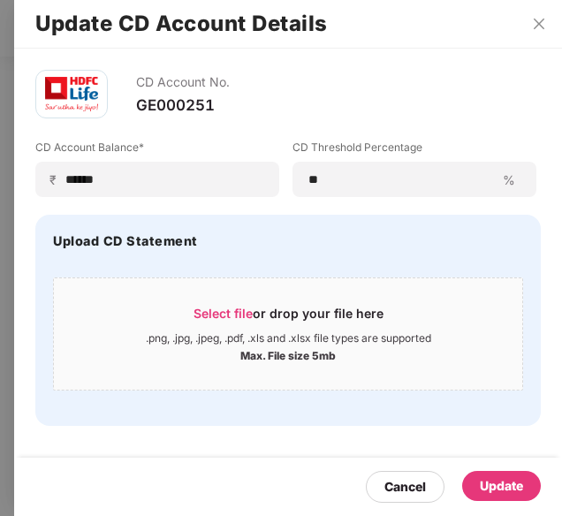
click at [507, 484] on div "Update" at bounding box center [501, 486] width 43 height 19
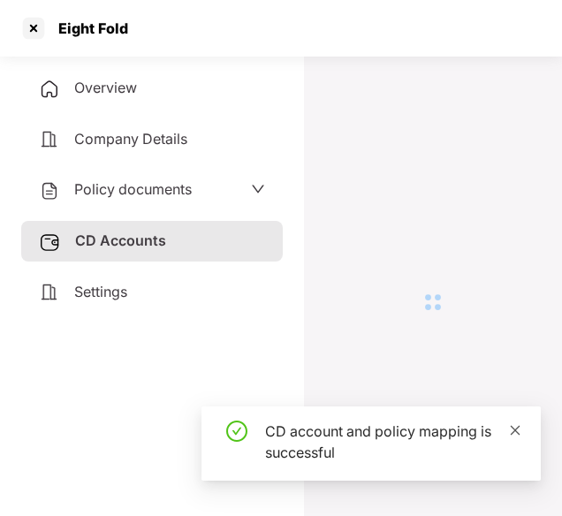
click at [515, 429] on icon "close" at bounding box center [516, 430] width 10 height 10
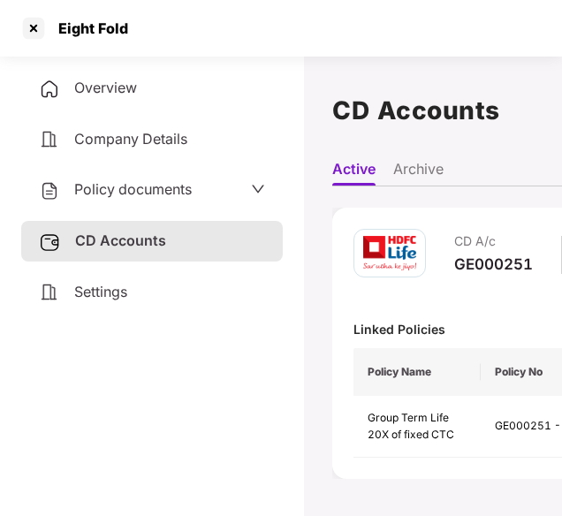
click at [195, 183] on div "Policy documents" at bounding box center [152, 190] width 226 height 23
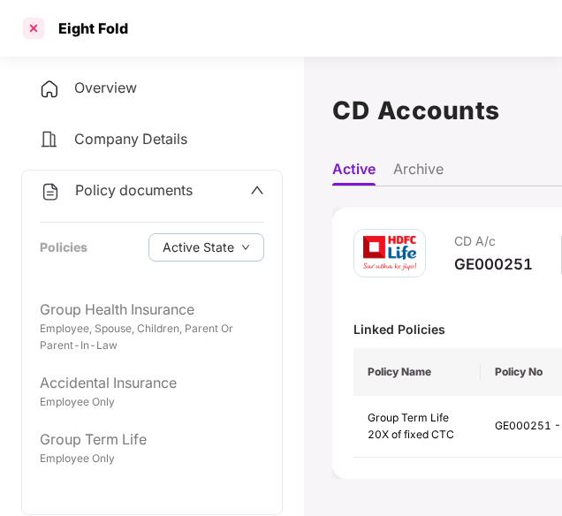
click at [36, 27] on div at bounding box center [33, 28] width 28 height 28
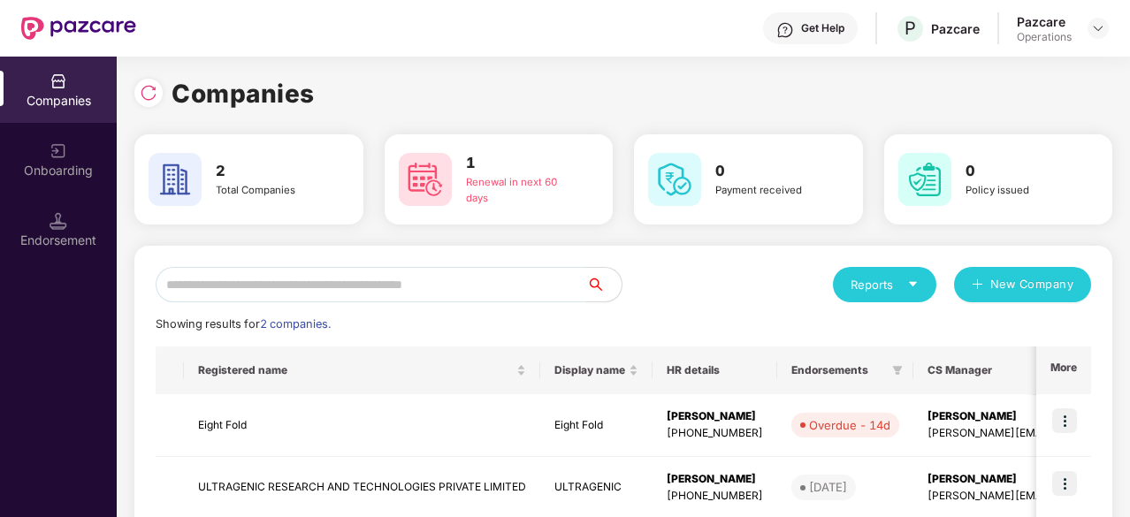
click at [461, 163] on div "1 Renewal in next 60 days" at bounding box center [521, 179] width 125 height 55
click at [471, 164] on h3 "1" at bounding box center [521, 163] width 111 height 23
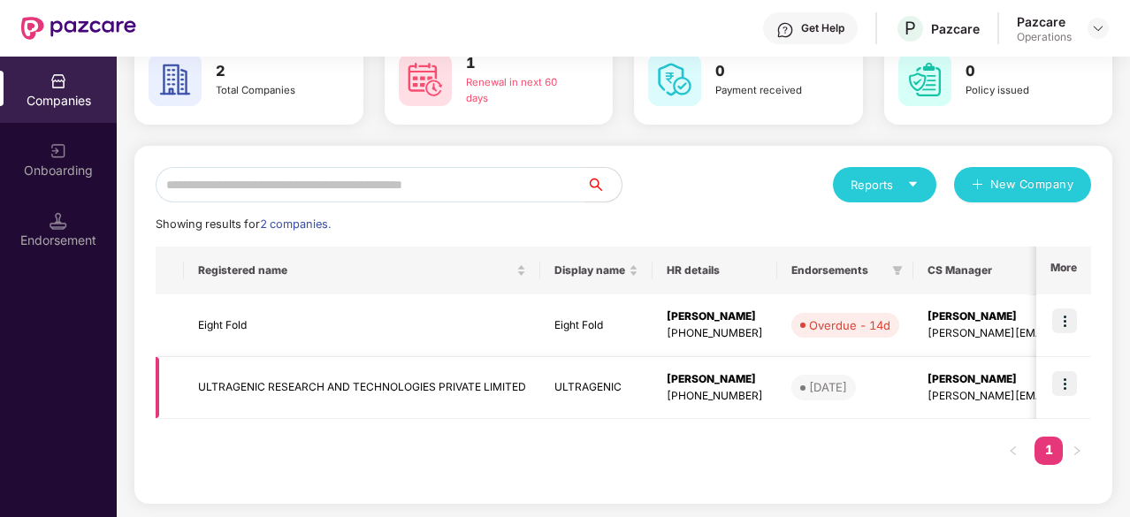
click at [271, 387] on td "ULTRAGENIC RESEARCH AND TECHNOLOGIES PRIVATE LIMITED" at bounding box center [362, 388] width 356 height 63
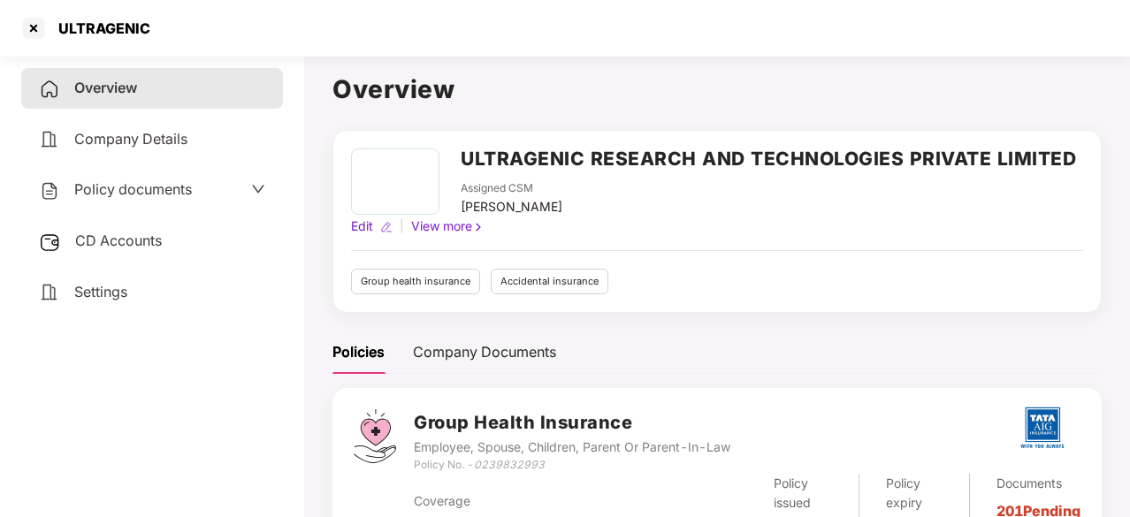
click at [118, 239] on span "CD Accounts" at bounding box center [118, 241] width 87 height 18
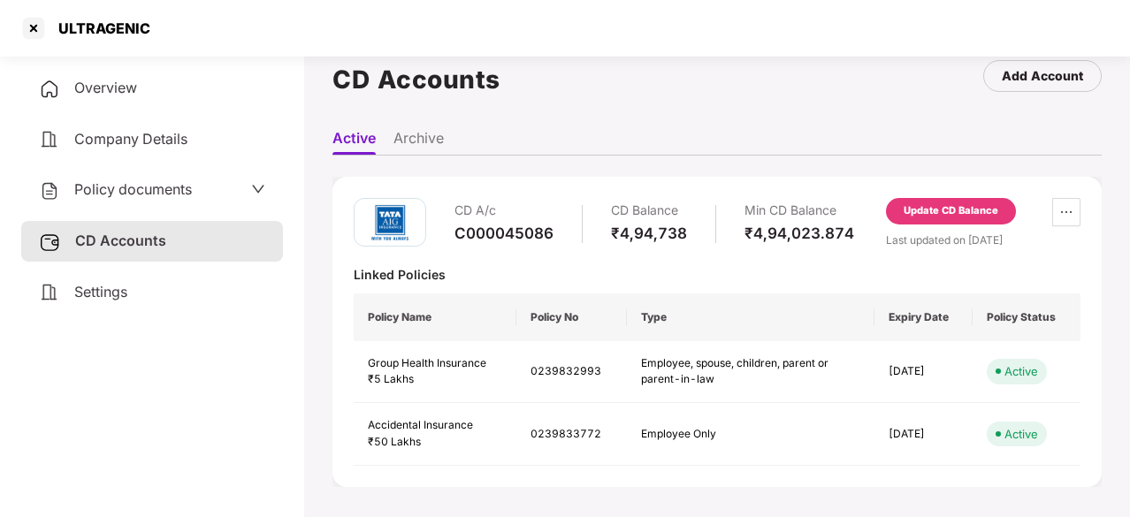
scroll to position [0, 0]
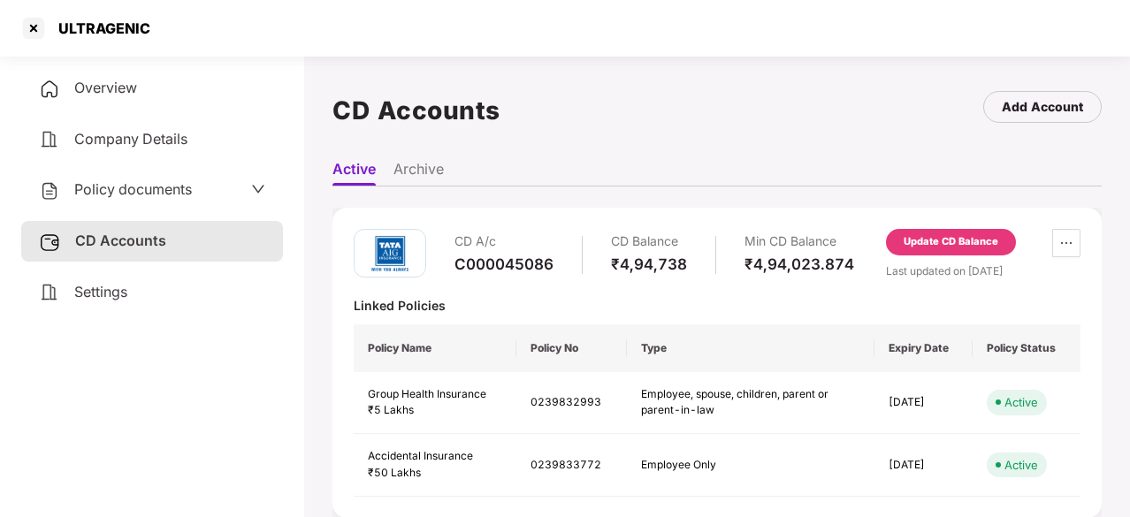
click at [160, 187] on span "Policy documents" at bounding box center [133, 189] width 118 height 18
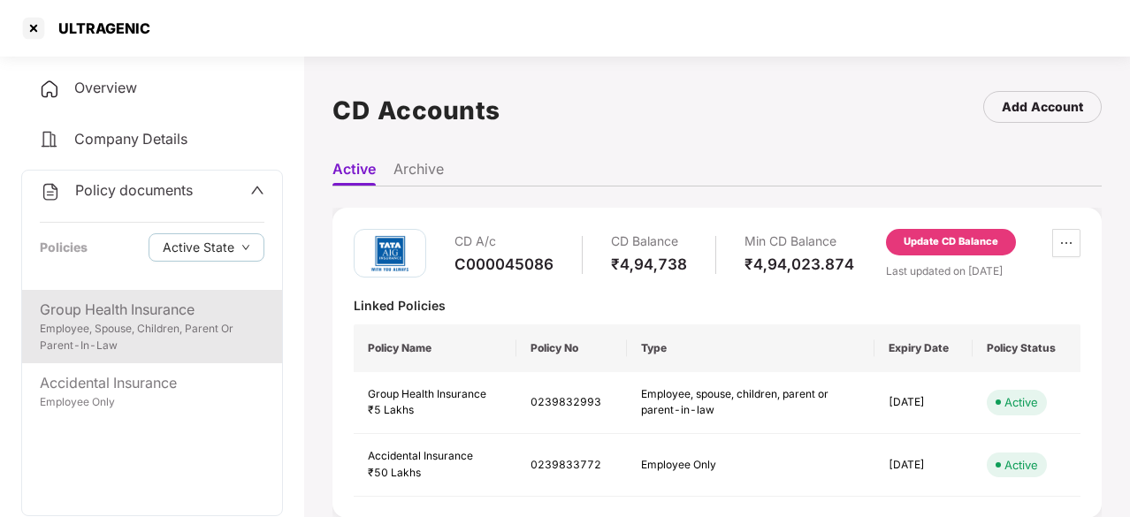
click at [118, 323] on div "Employee, Spouse, Children, Parent Or Parent-In-Law" at bounding box center [152, 338] width 225 height 34
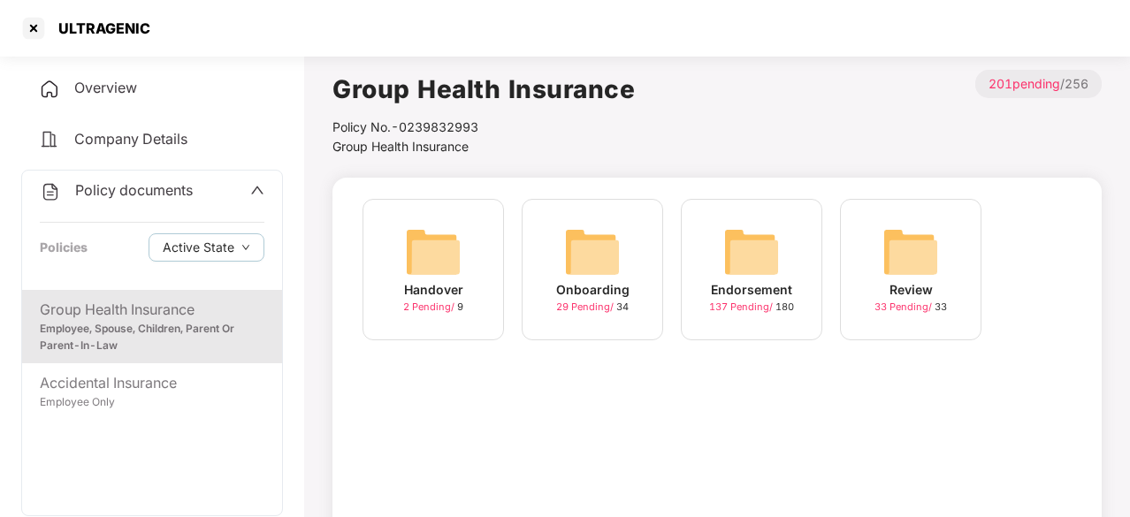
click at [771, 282] on div "Endorsement" at bounding box center [751, 289] width 81 height 19
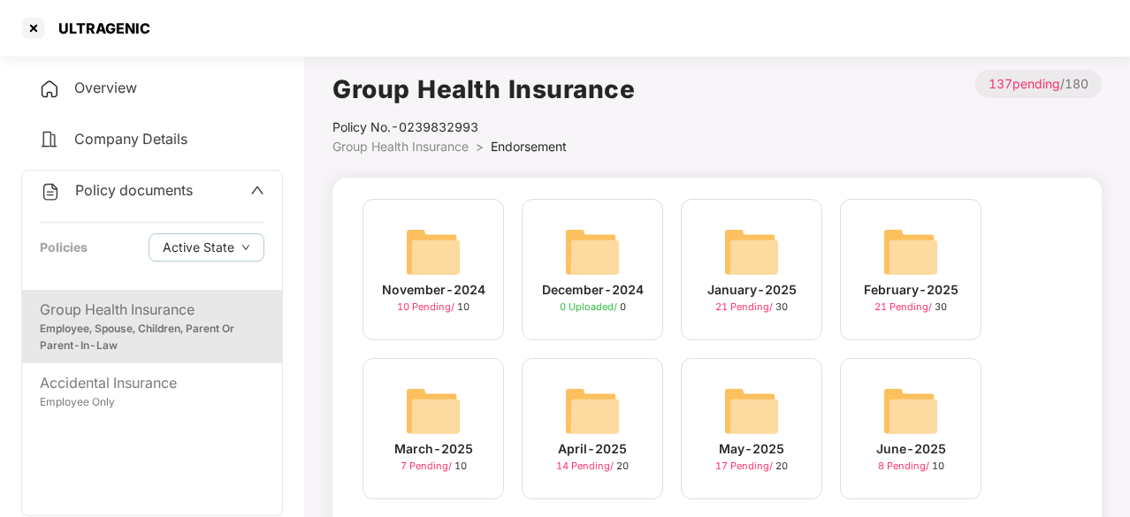
scroll to position [202, 0]
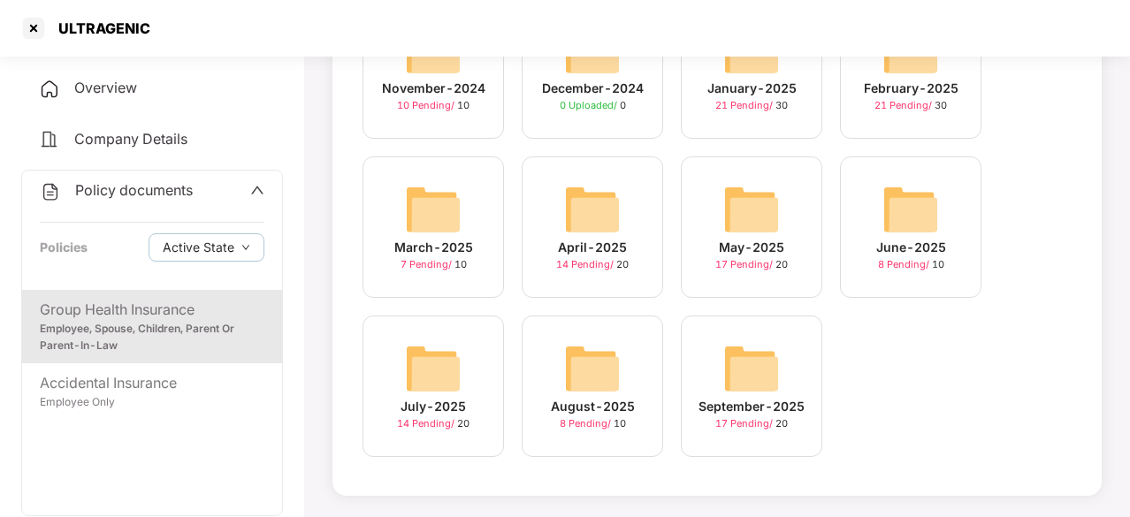
click at [745, 383] on img at bounding box center [751, 368] width 57 height 57
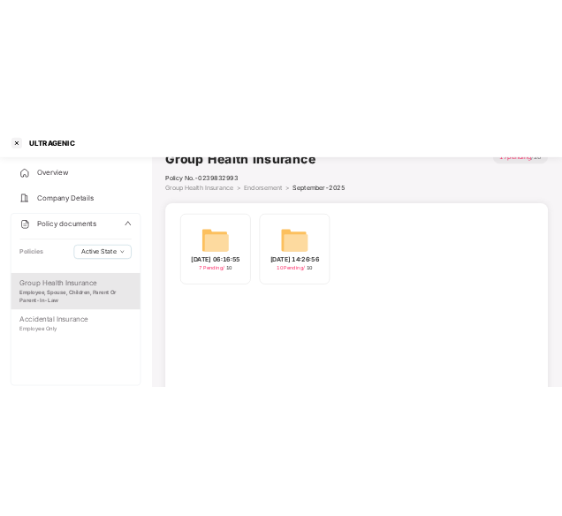
scroll to position [28, 0]
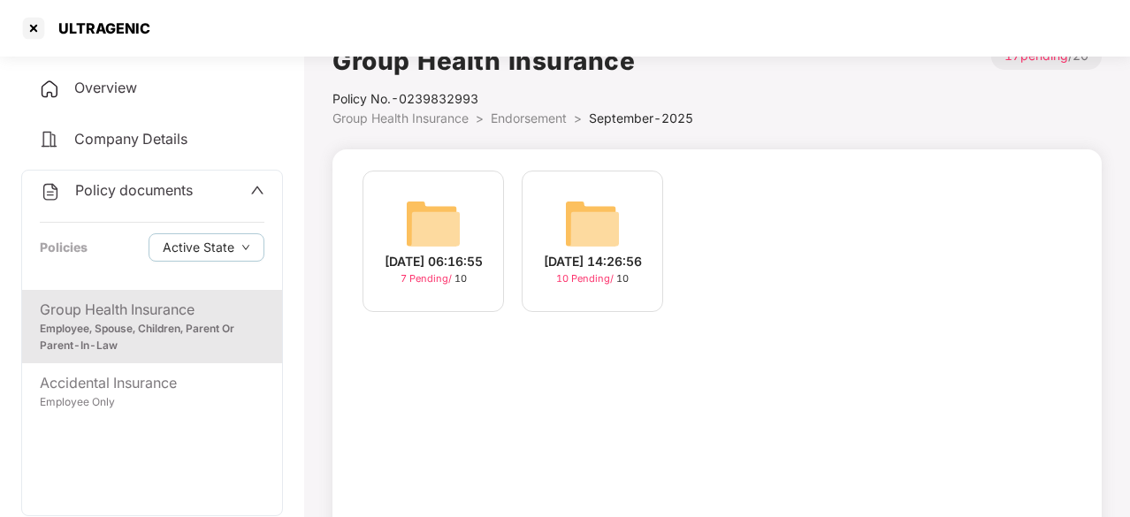
click at [581, 227] on img at bounding box center [592, 223] width 57 height 57
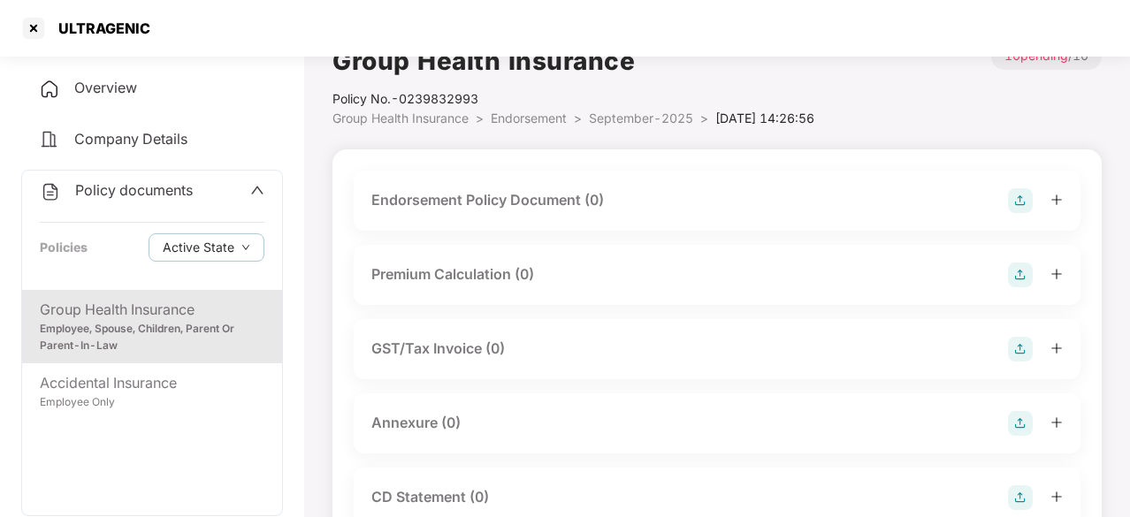
click at [588, 213] on div "Endorsement Policy Document (0)" at bounding box center [717, 201] width 727 height 60
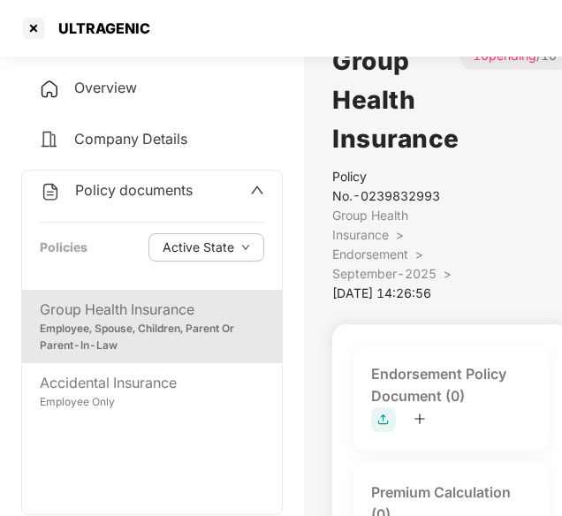
scroll to position [132, 0]
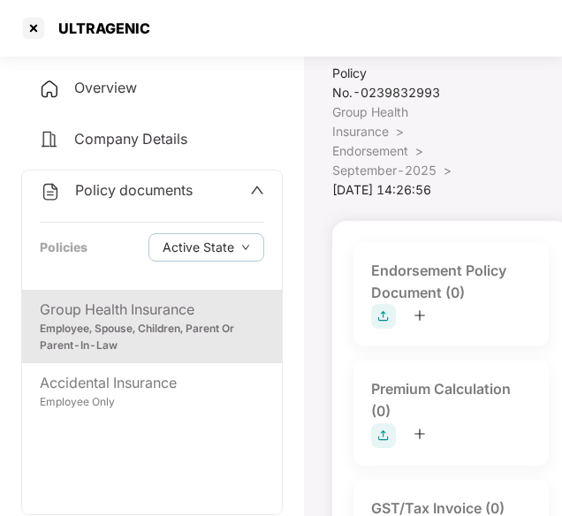
click at [377, 329] on img at bounding box center [383, 316] width 25 height 25
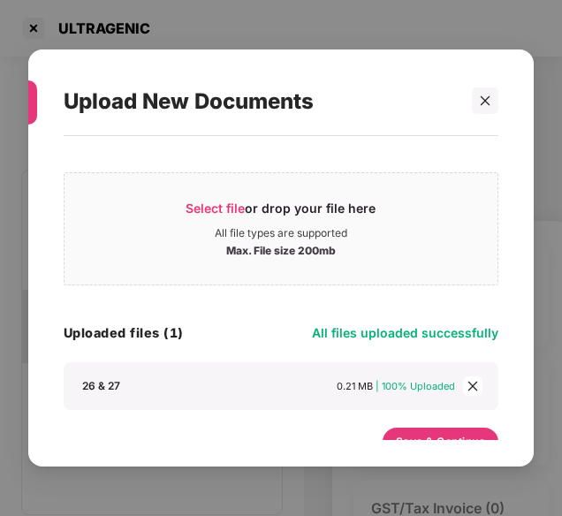
scroll to position [24, 0]
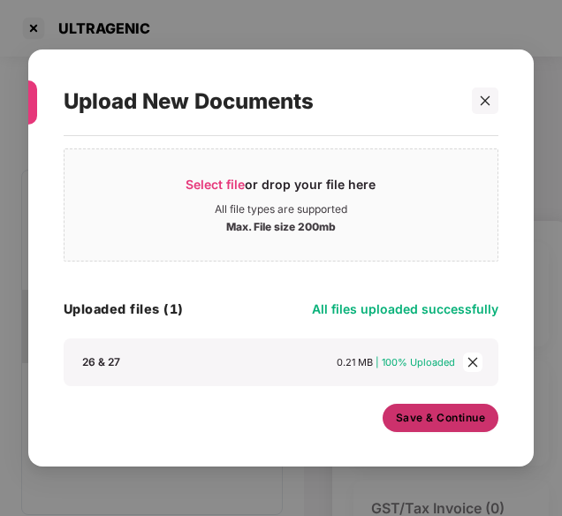
click at [426, 411] on span "Save & Continue" at bounding box center [441, 418] width 90 height 19
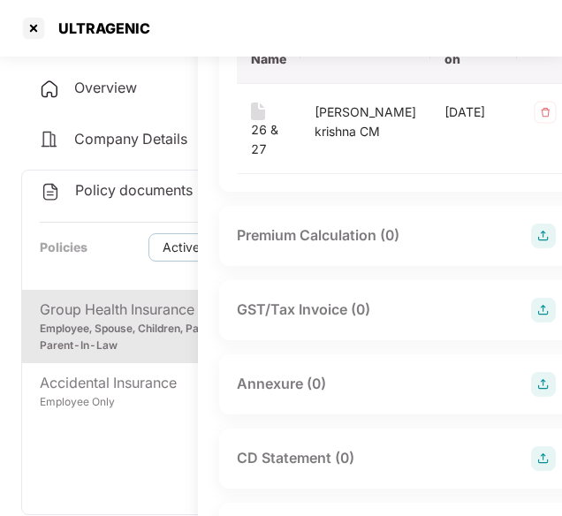
scroll to position [297, 134]
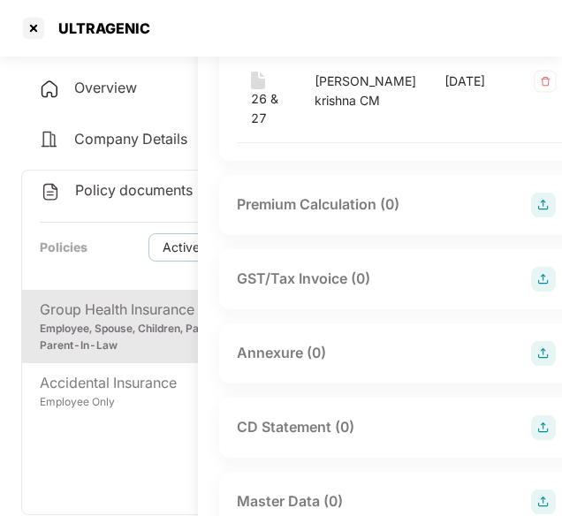
click at [531, 358] on img at bounding box center [543, 353] width 25 height 25
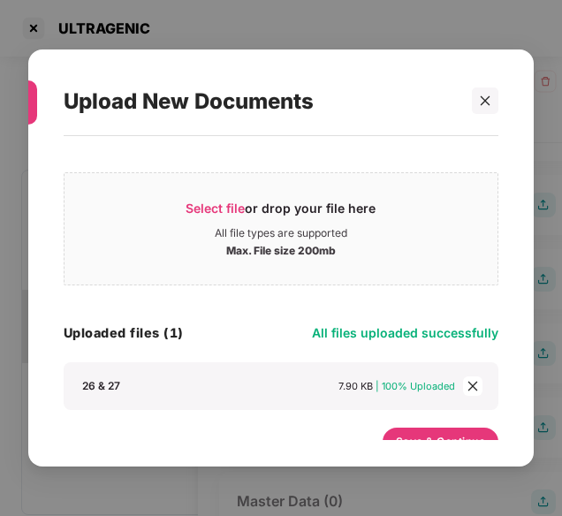
scroll to position [24, 0]
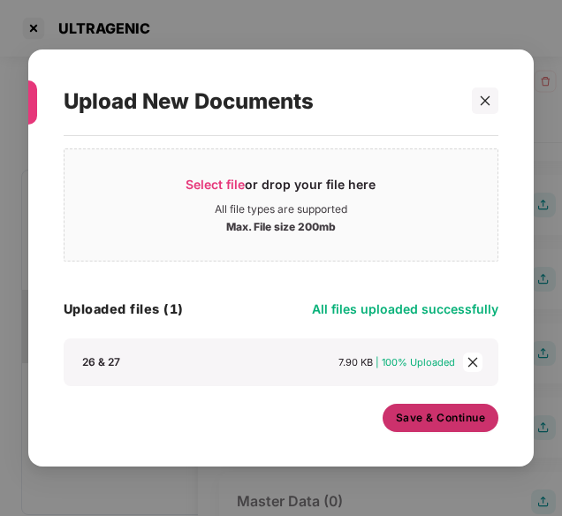
click at [475, 418] on span "Save & Continue" at bounding box center [441, 418] width 90 height 19
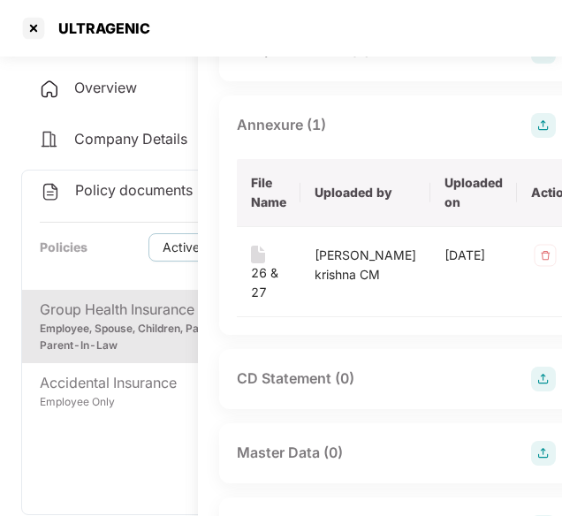
scroll to position [527, 134]
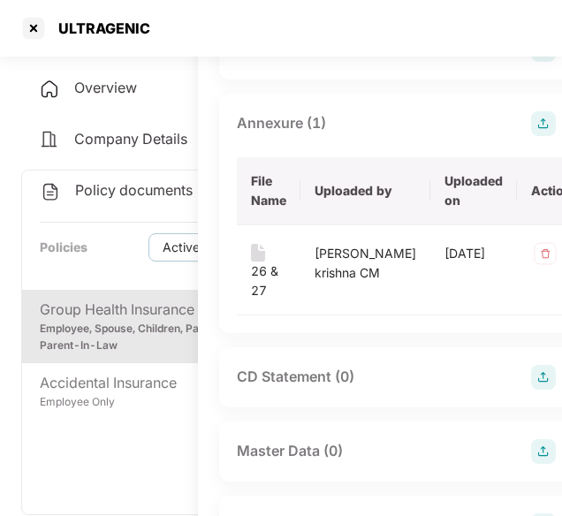
click at [531, 459] on img at bounding box center [543, 452] width 25 height 25
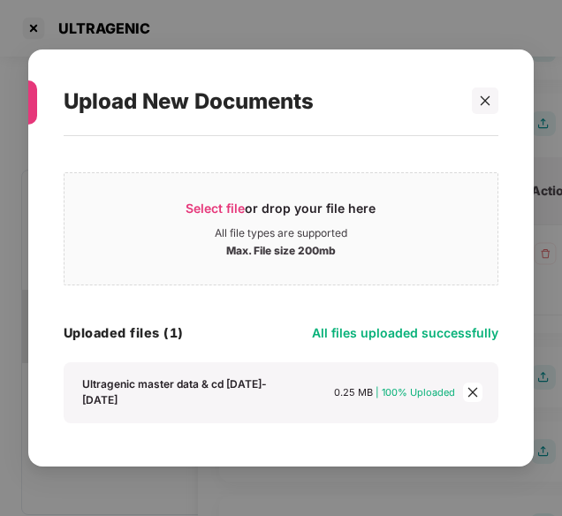
scroll to position [24, 0]
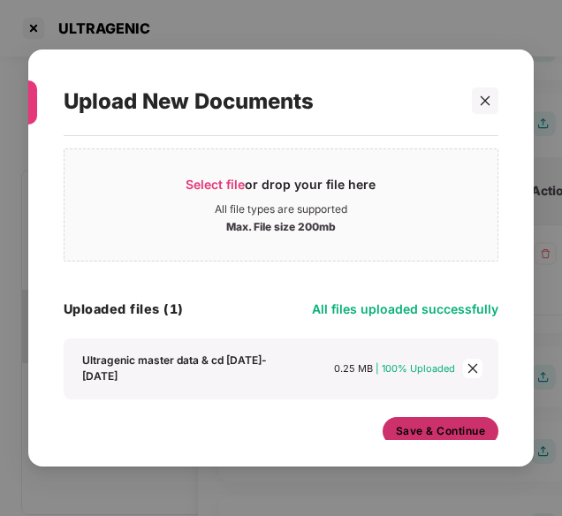
click at [456, 422] on span "Save & Continue" at bounding box center [441, 431] width 90 height 19
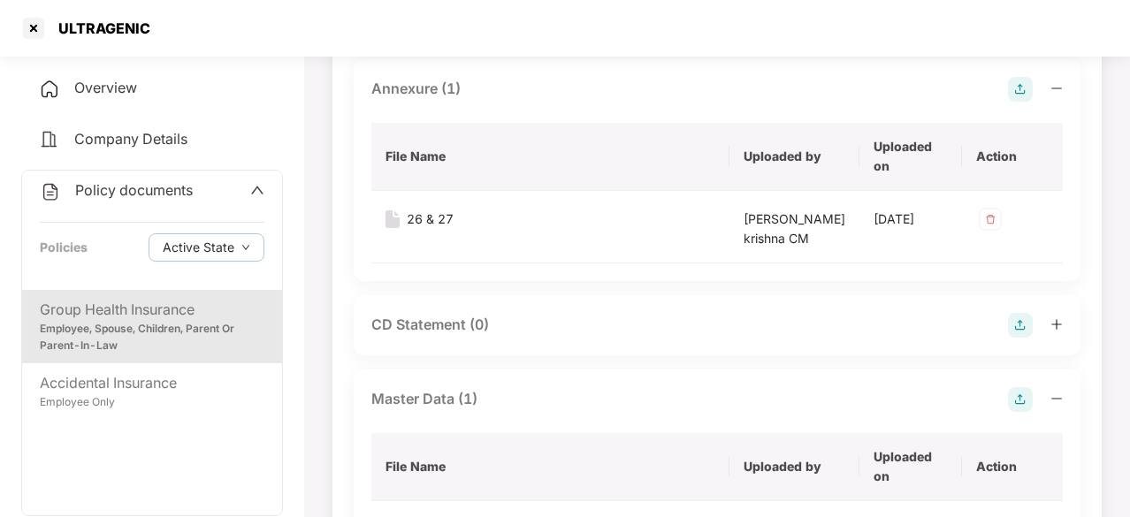
scroll to position [0, 0]
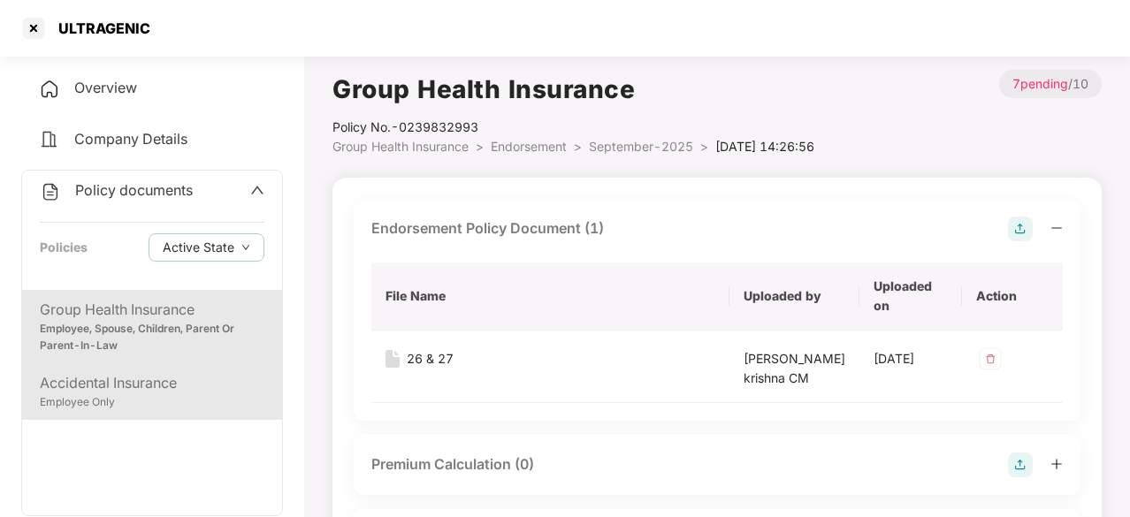
click at [133, 384] on div "Accidental Insurance" at bounding box center [152, 383] width 225 height 22
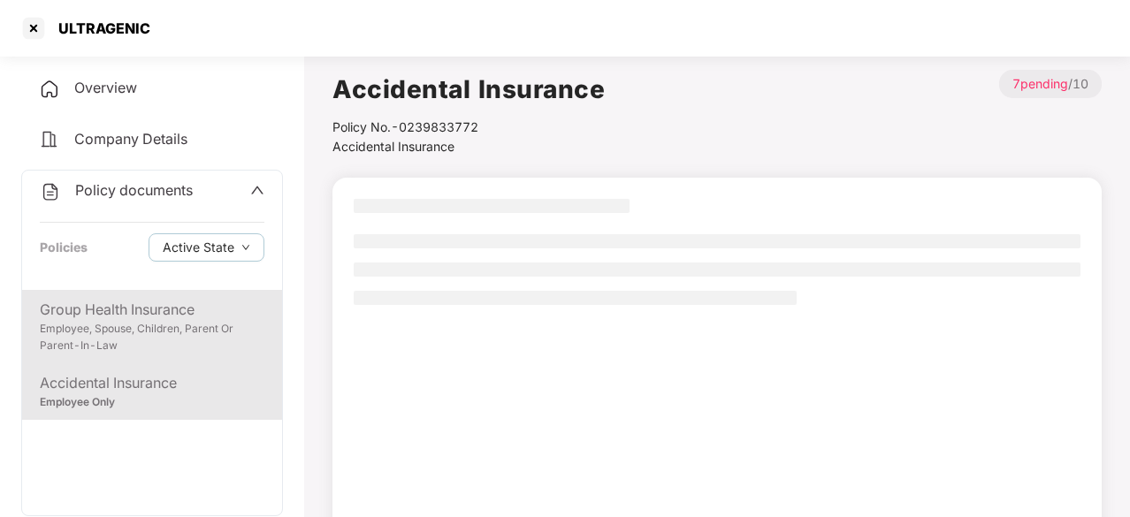
click at [173, 339] on div "Employee, Spouse, Children, Parent Or Parent-In-Law" at bounding box center [152, 338] width 225 height 34
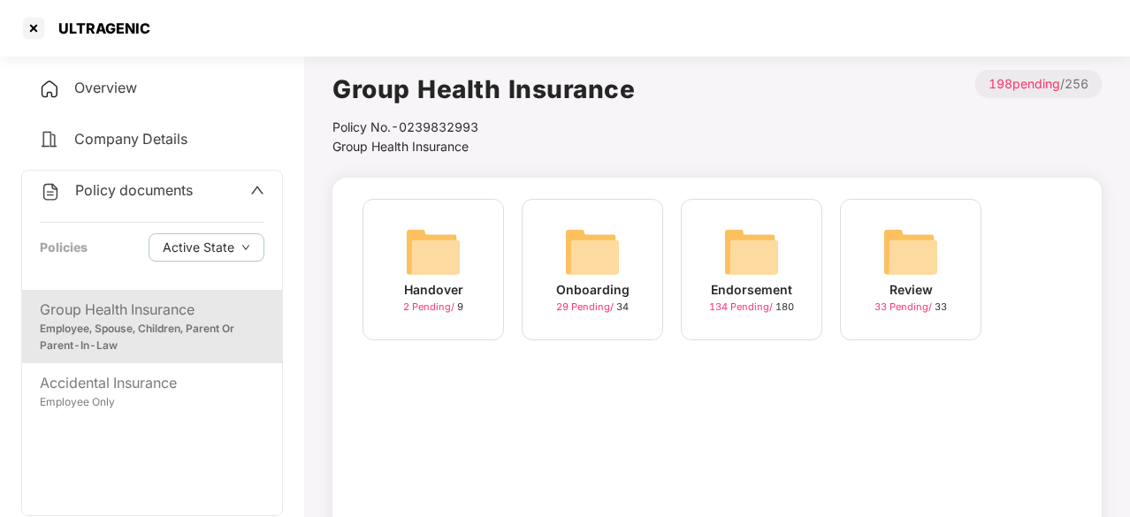
click at [757, 302] on span "134 Pending /" at bounding box center [742, 307] width 66 height 12
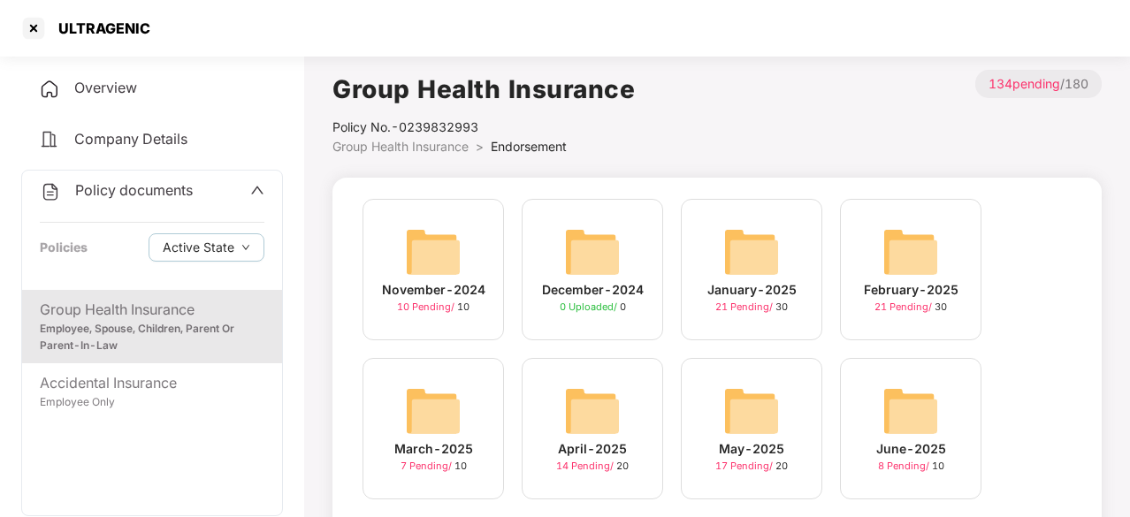
click at [757, 302] on span "21 Pending /" at bounding box center [745, 307] width 60 height 12
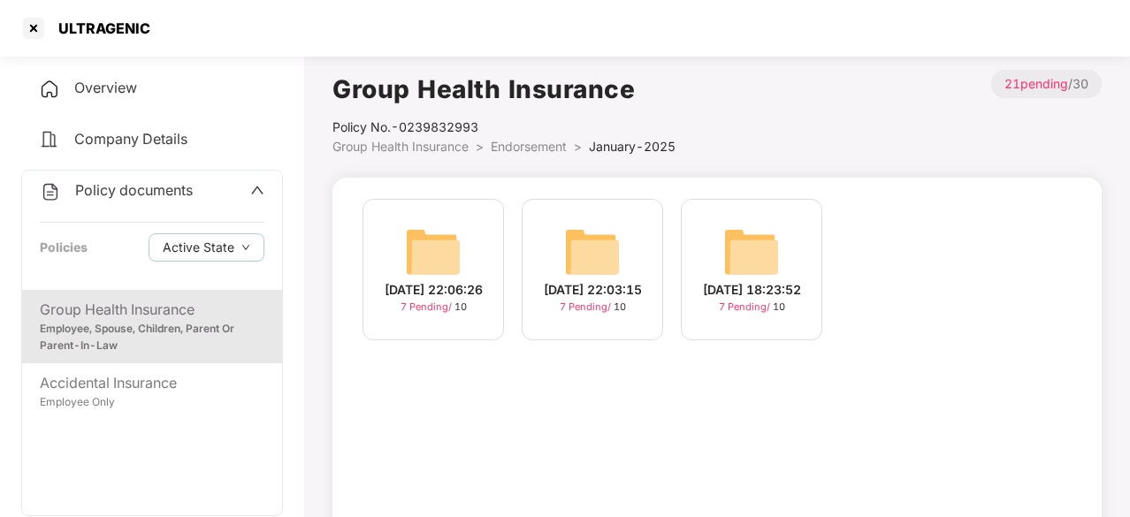
click at [538, 146] on span "Endorsement" at bounding box center [529, 146] width 76 height 15
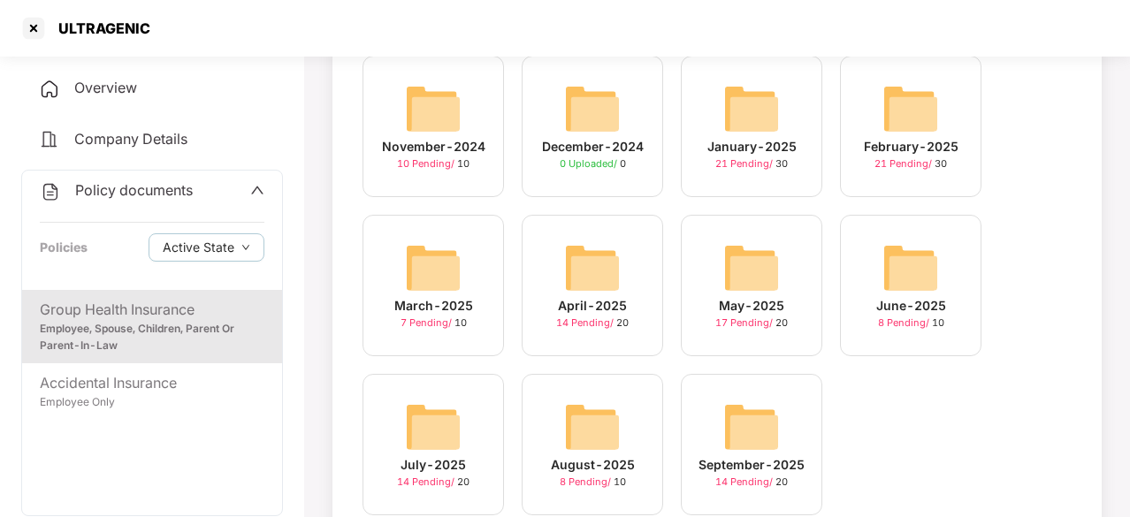
scroll to position [164, 0]
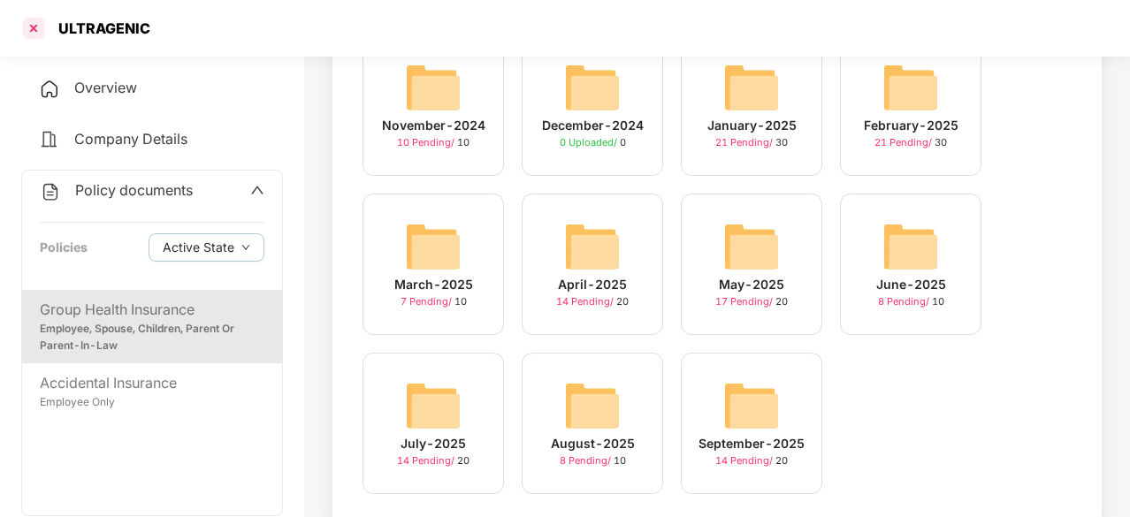
click at [27, 22] on div at bounding box center [33, 28] width 28 height 28
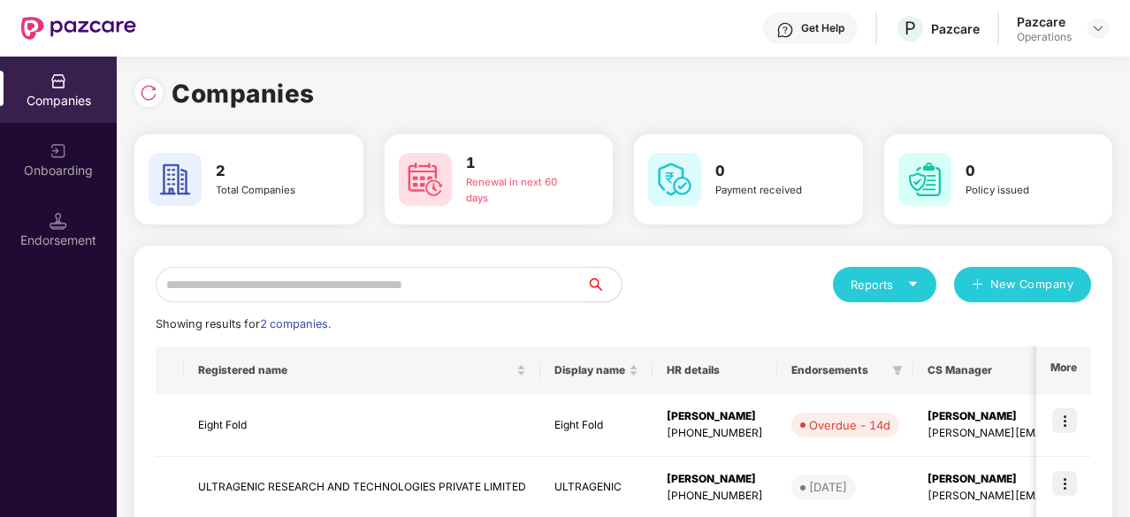
scroll to position [0, 0]
click at [67, 227] on div "Endorsement" at bounding box center [58, 229] width 117 height 66
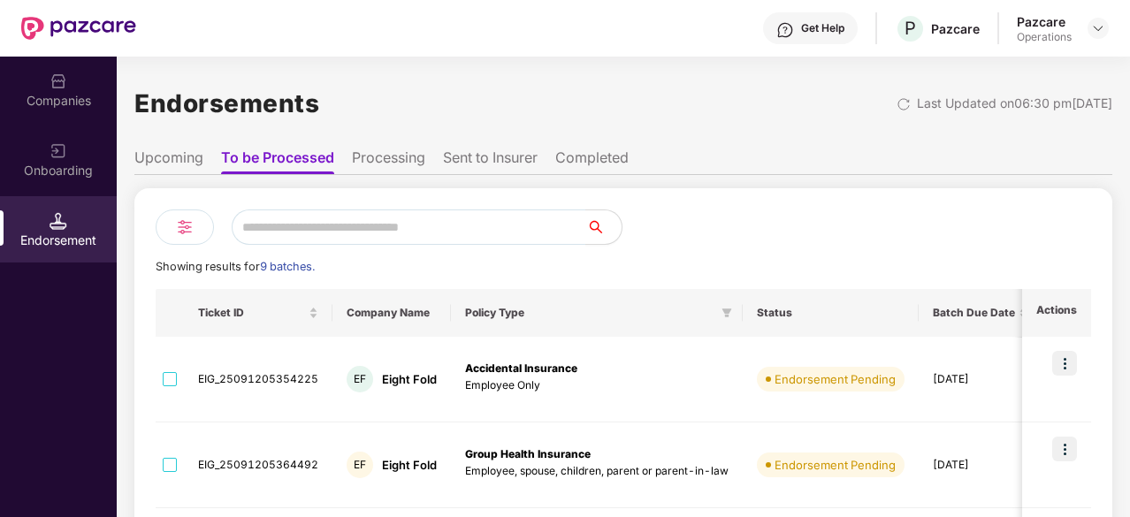
click at [401, 157] on li "Processing" at bounding box center [388, 162] width 73 height 26
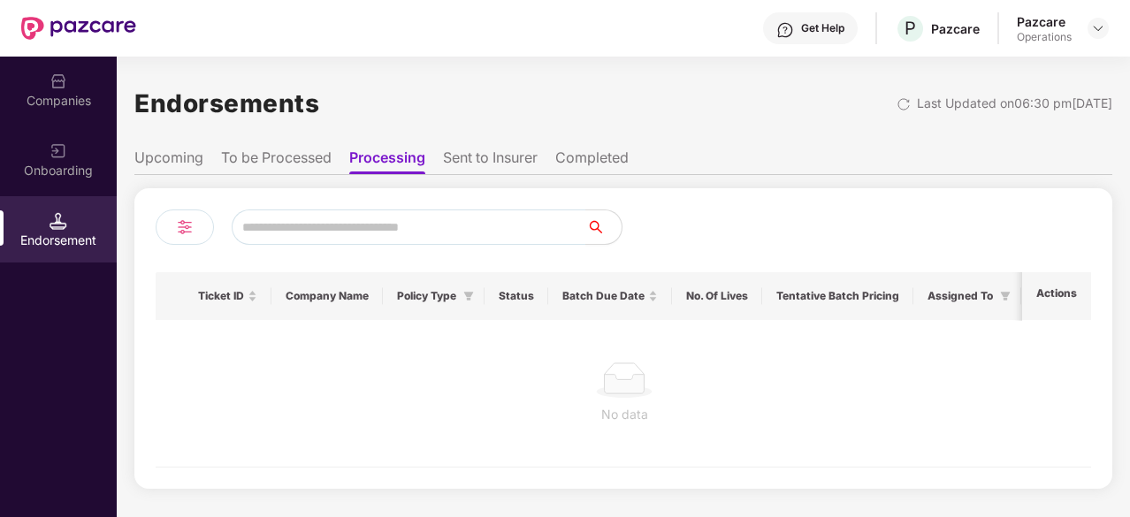
click at [493, 164] on li "Sent to Insurer" at bounding box center [490, 162] width 95 height 26
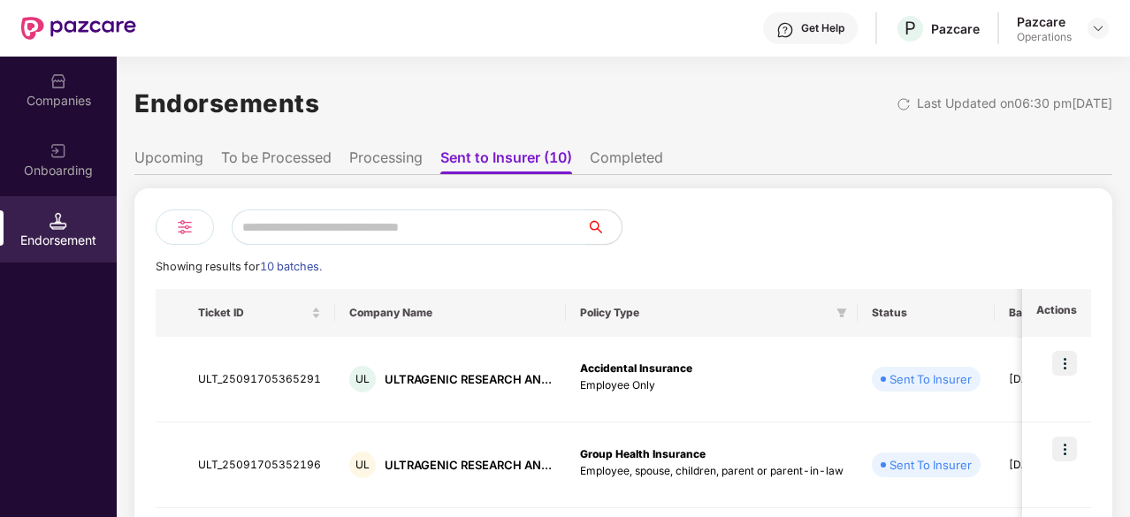
click at [626, 162] on li "Completed" at bounding box center [626, 162] width 73 height 26
